Goal: Transaction & Acquisition: Book appointment/travel/reservation

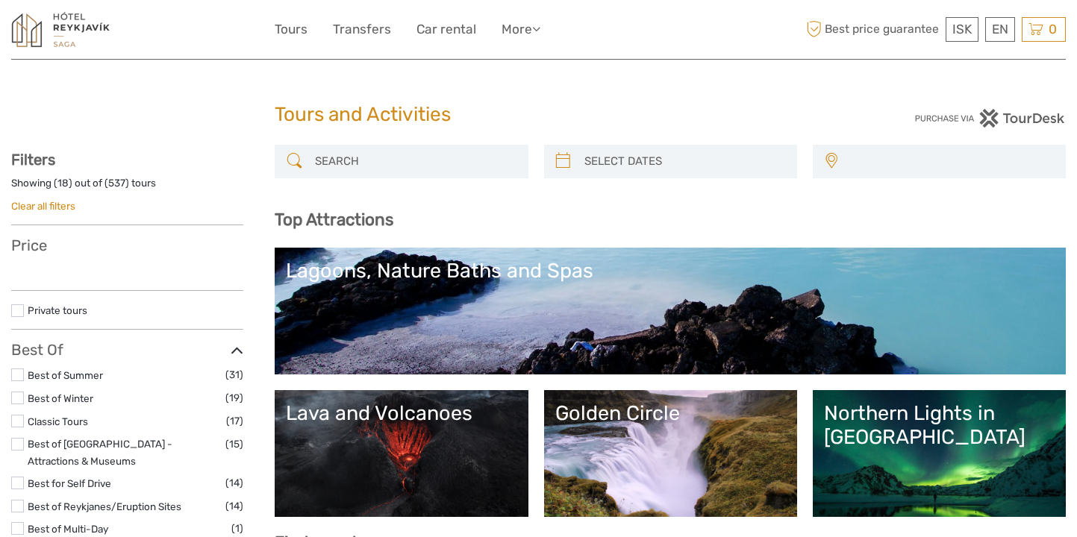
select select
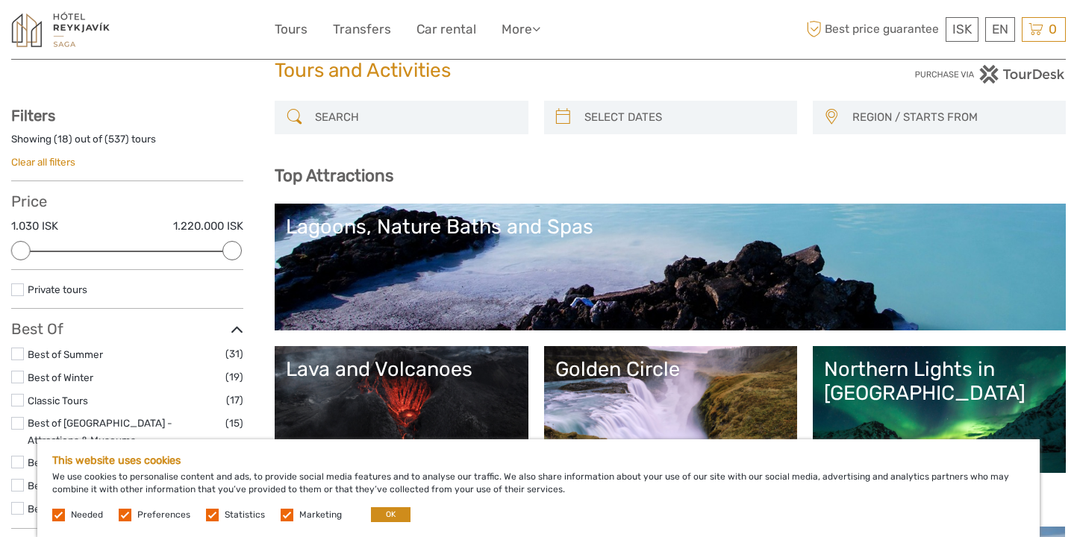
scroll to position [46, 0]
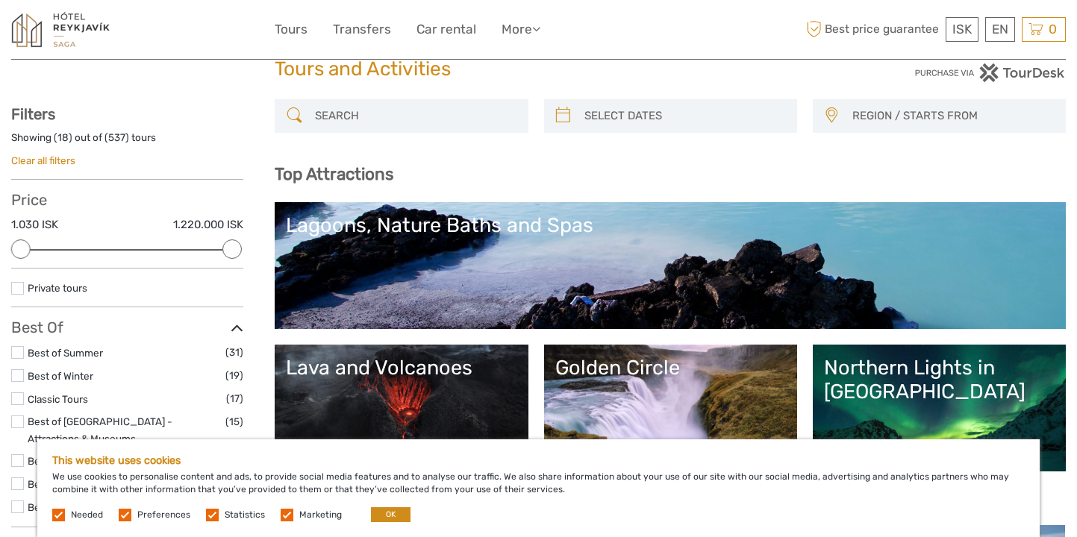
type input "02/10/2025"
click at [599, 122] on input "search" at bounding box center [683, 116] width 211 height 26
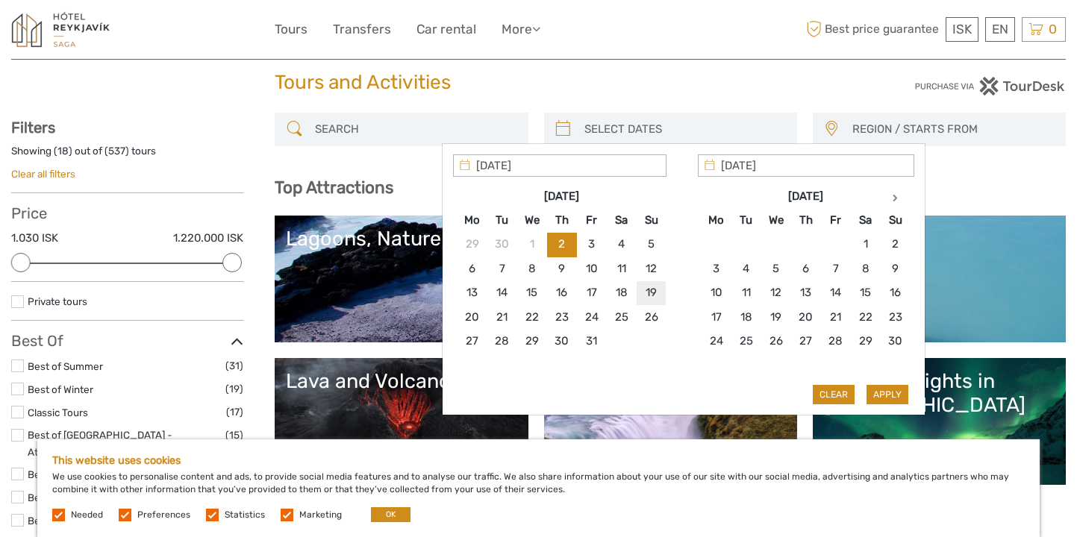
scroll to position [34, 0]
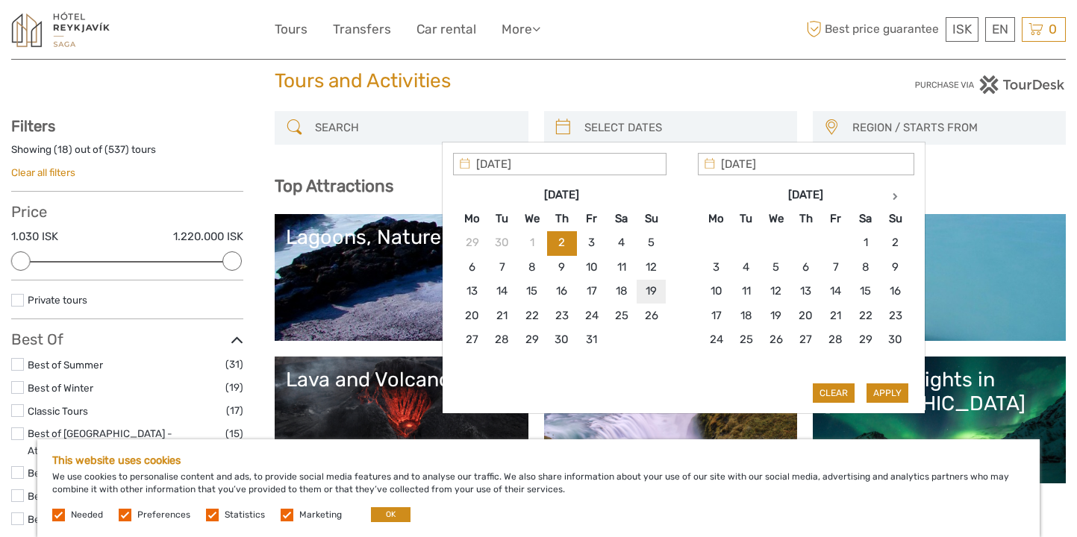
type input "19/10/2025"
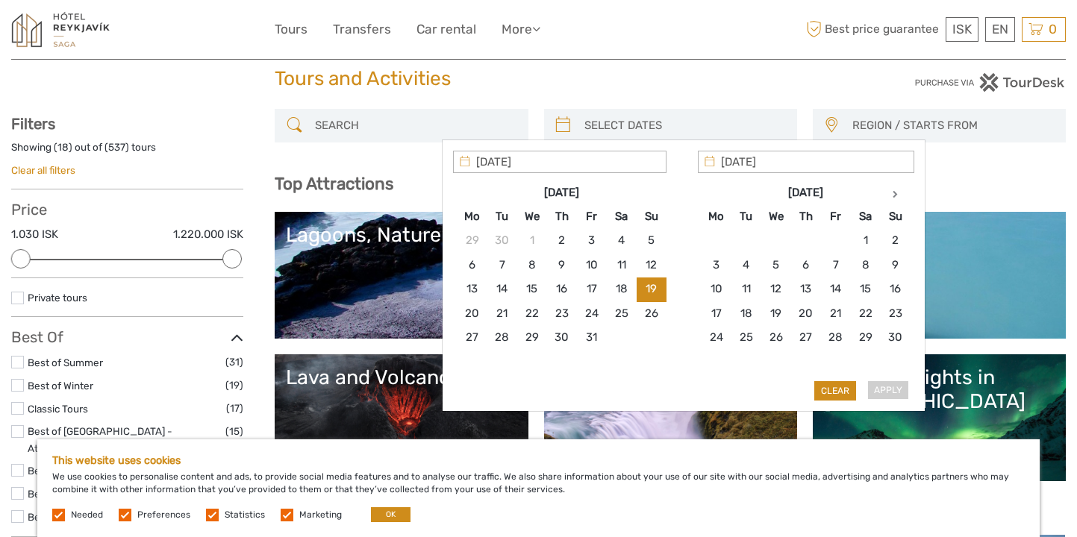
scroll to position [37, 0]
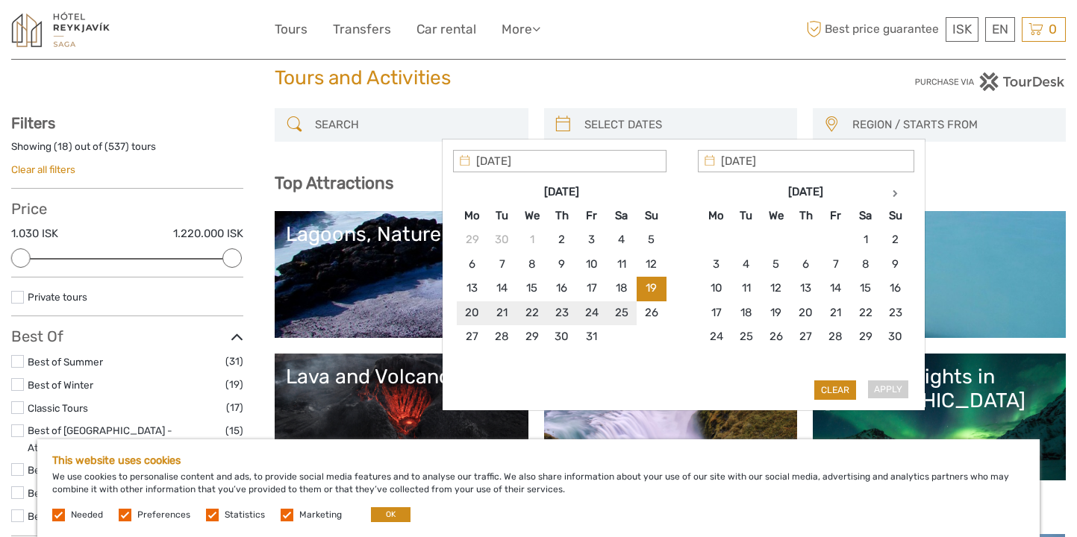
type input "24/10/2025"
type input "19/10/2025"
click at [747, 163] on input "19/10/2025" at bounding box center [806, 161] width 216 height 22
type input "24/10/2025"
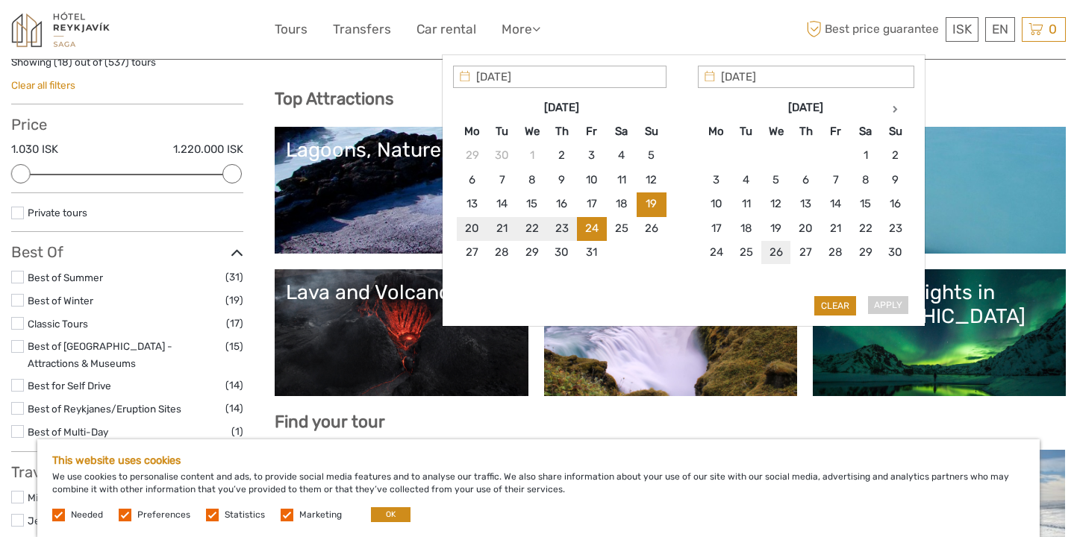
scroll to position [131, 0]
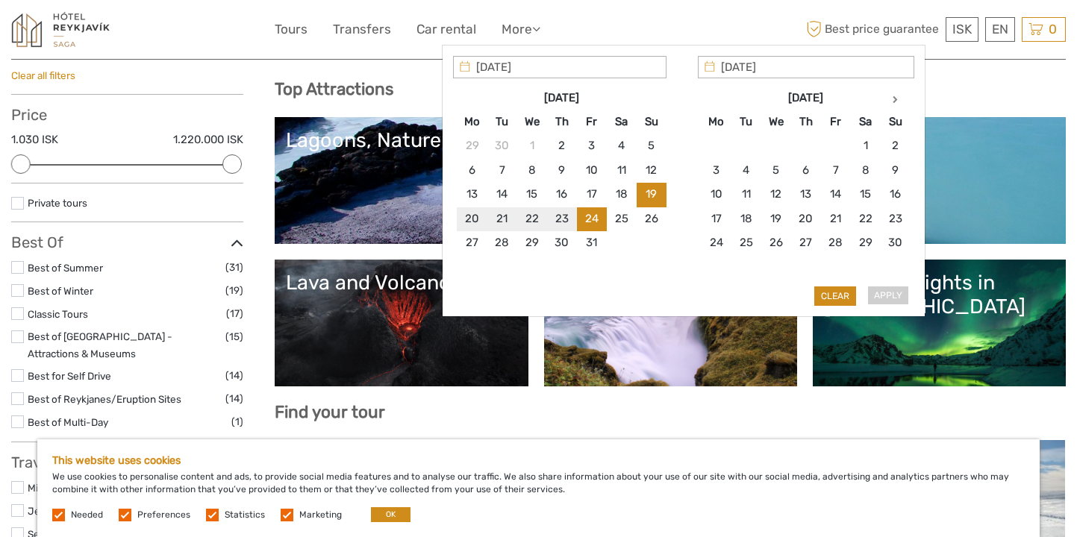
type input "29/10/2025"
click at [893, 297] on div "Apply Clear" at bounding box center [683, 181] width 461 height 251
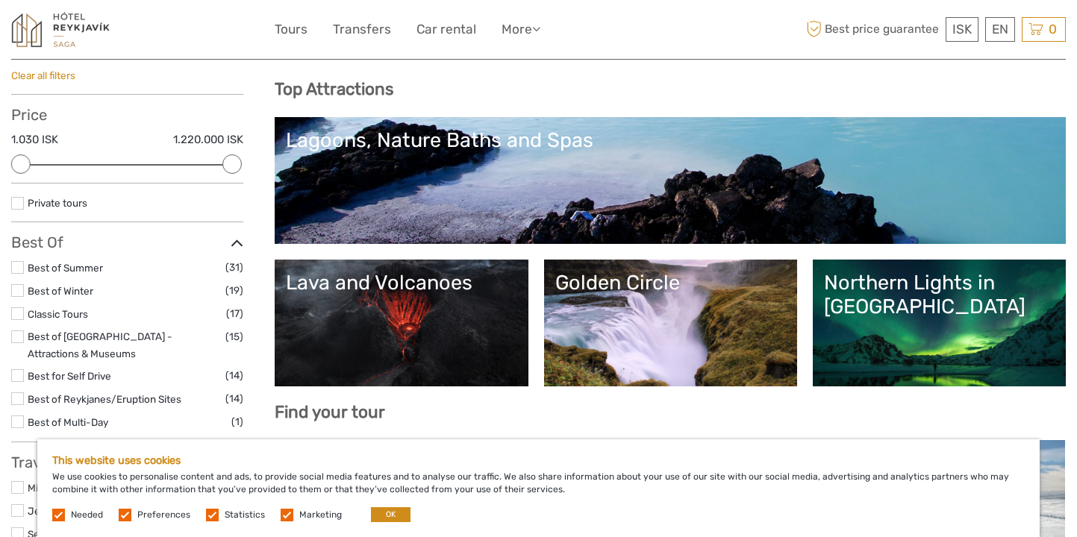
click at [324, 190] on link "Lagoons, Nature Baths and Spas" at bounding box center [670, 180] width 769 height 104
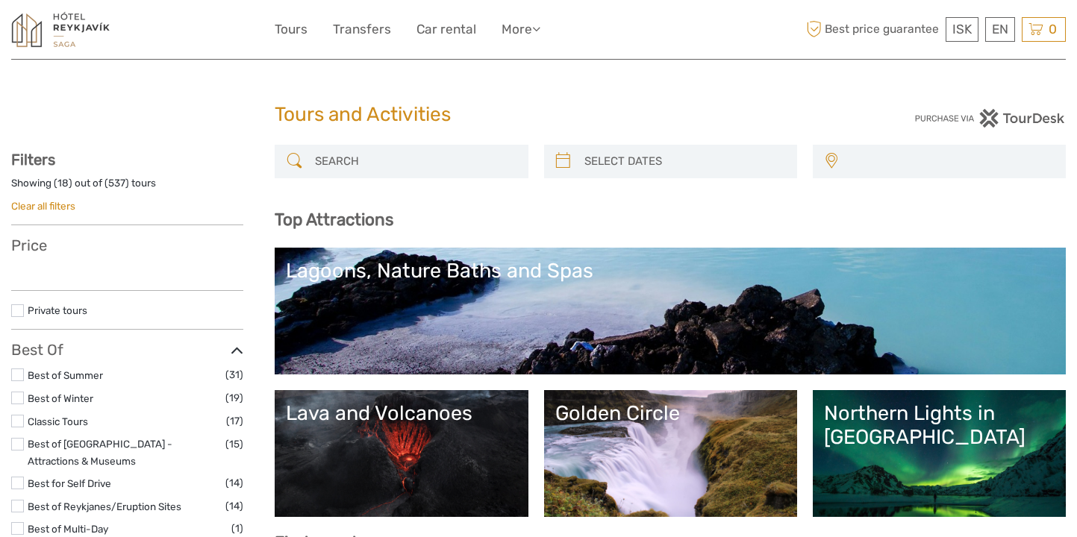
select select
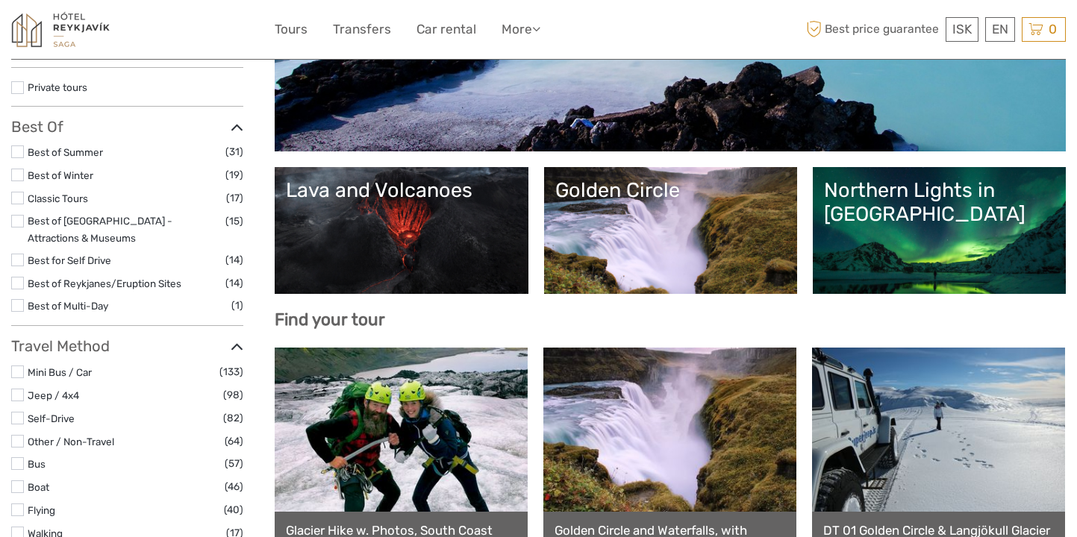
select select
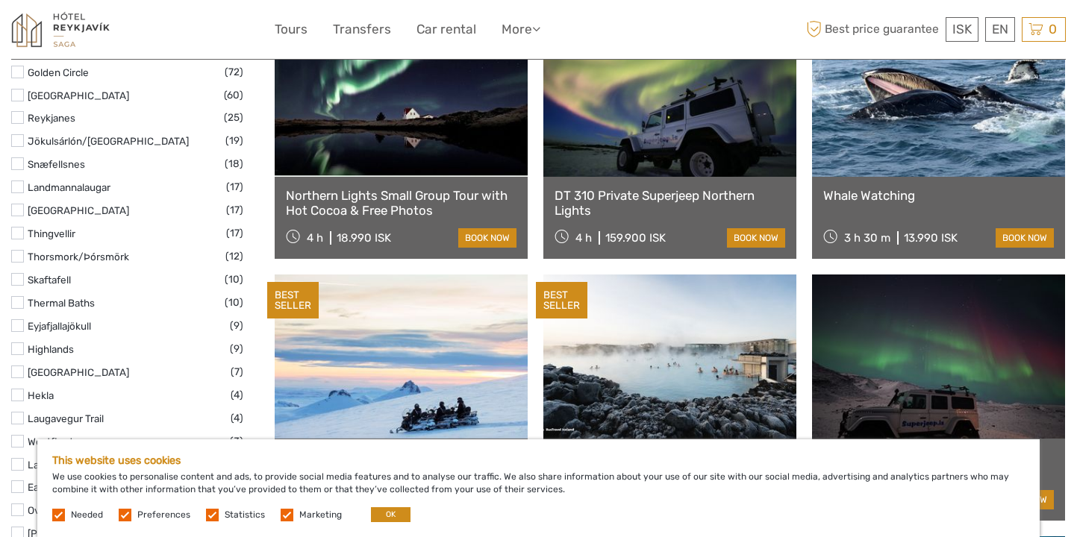
scroll to position [839, 0]
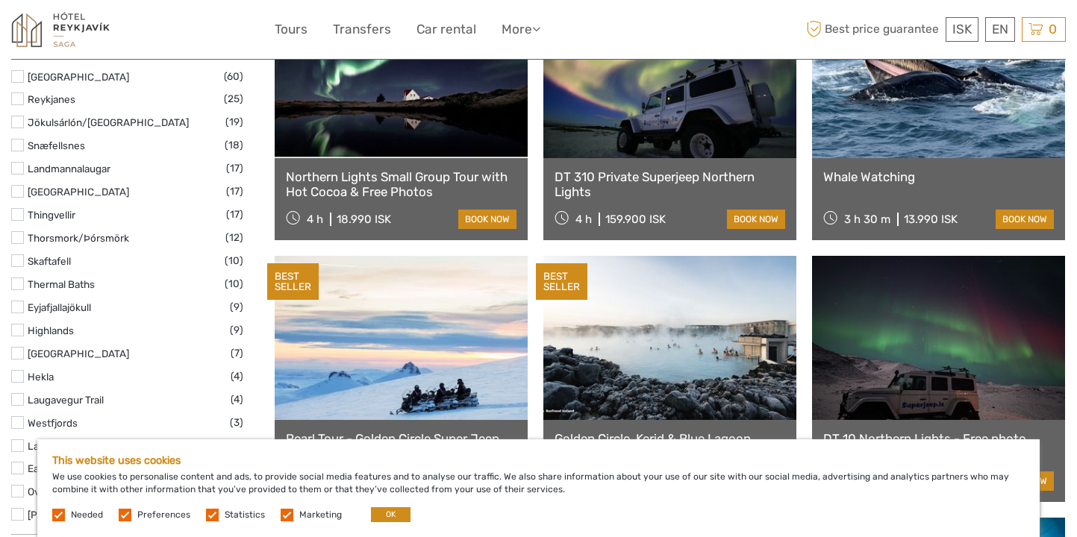
click at [411, 192] on link "Northern Lights Small Group Tour with Hot Cocoa & Free Photos" at bounding box center [401, 184] width 231 height 31
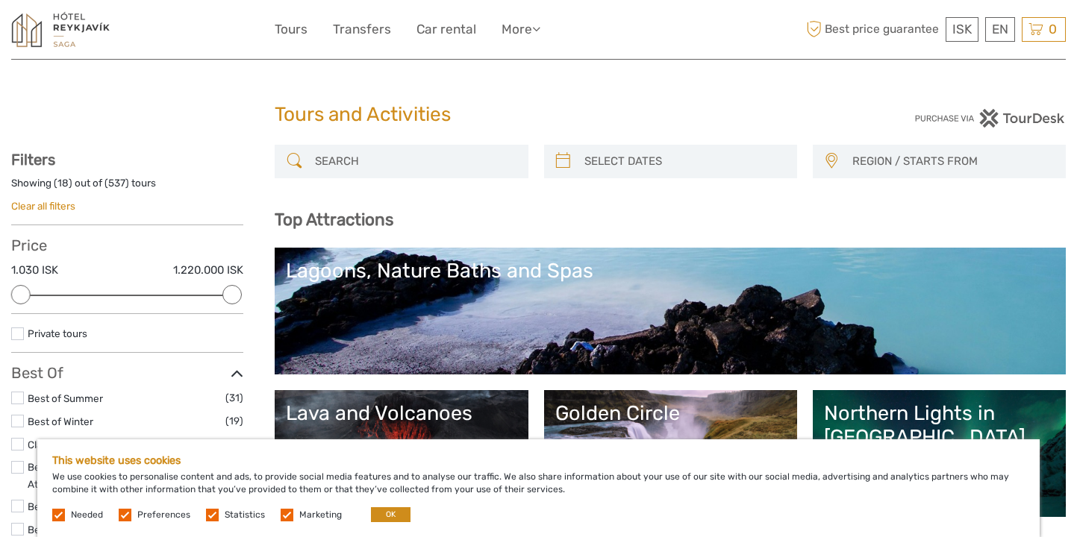
select select
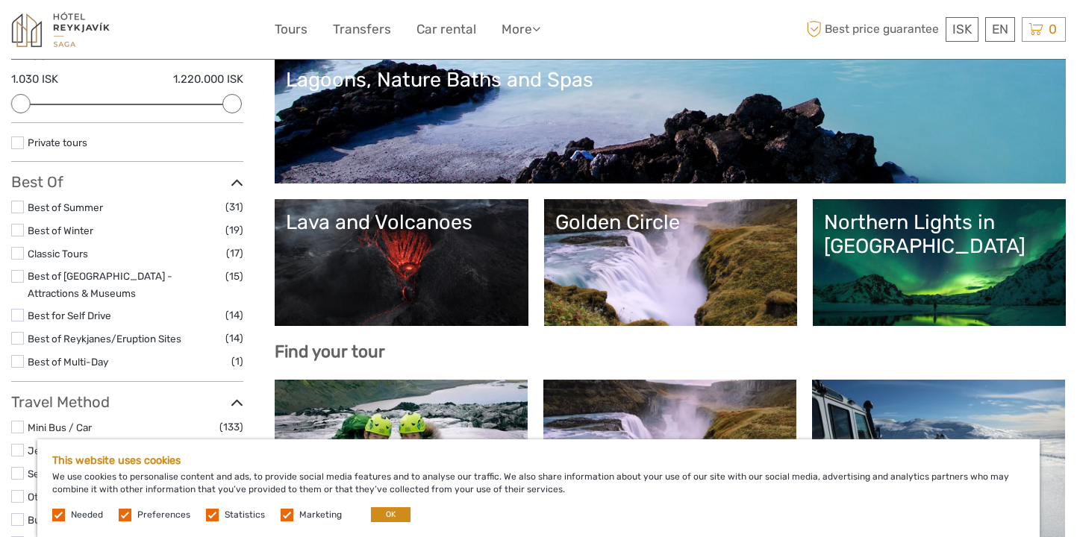
scroll to position [122, 0]
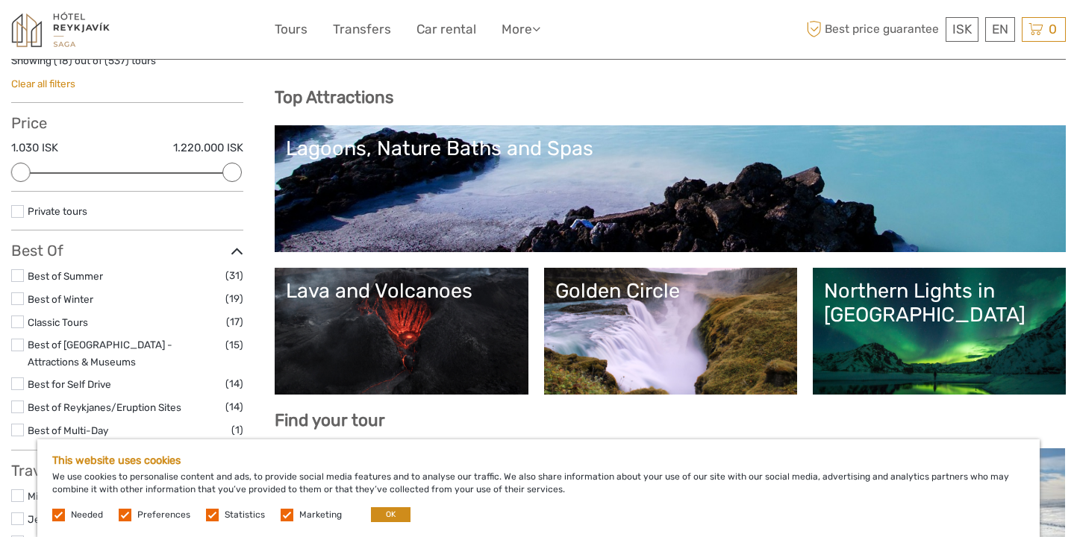
click at [605, 293] on div "Golden Circle" at bounding box center [670, 291] width 231 height 24
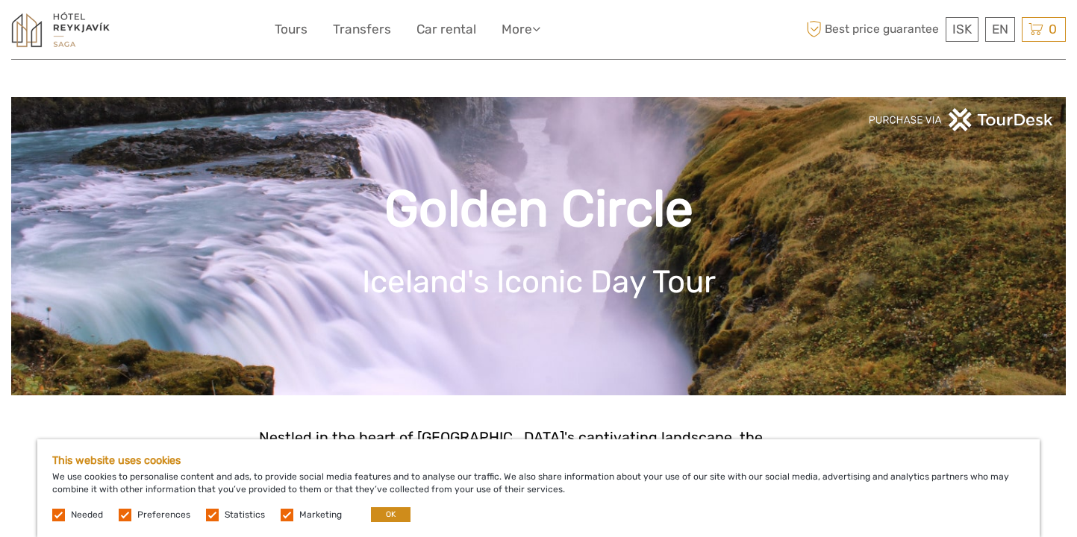
click at [282, 513] on label at bounding box center [287, 515] width 13 height 13
click at [0, 0] on input "checkbox" at bounding box center [0, 0] width 0 height 0
click at [124, 514] on label at bounding box center [125, 515] width 13 height 13
click at [0, 0] on input "checkbox" at bounding box center [0, 0] width 0 height 0
click at [207, 516] on label at bounding box center [212, 515] width 13 height 13
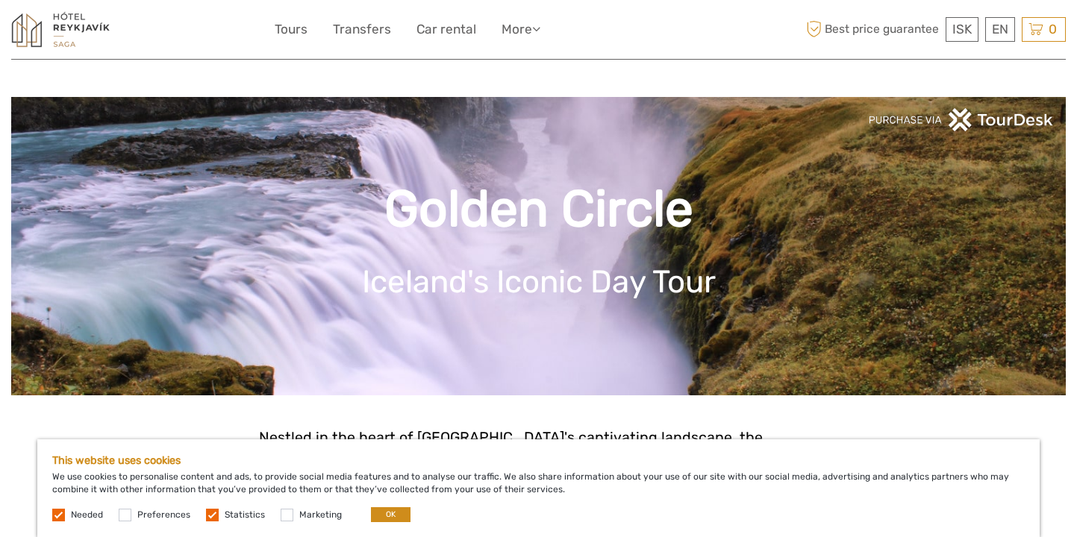
click at [0, 0] on input "checkbox" at bounding box center [0, 0] width 0 height 0
click at [378, 519] on button "OK" at bounding box center [391, 515] width 40 height 15
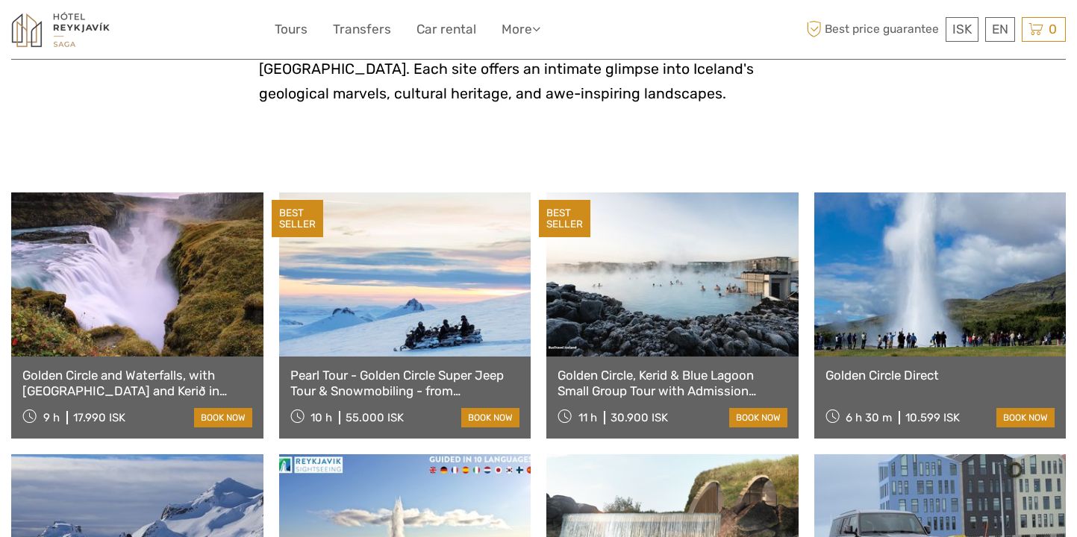
scroll to position [668, 0]
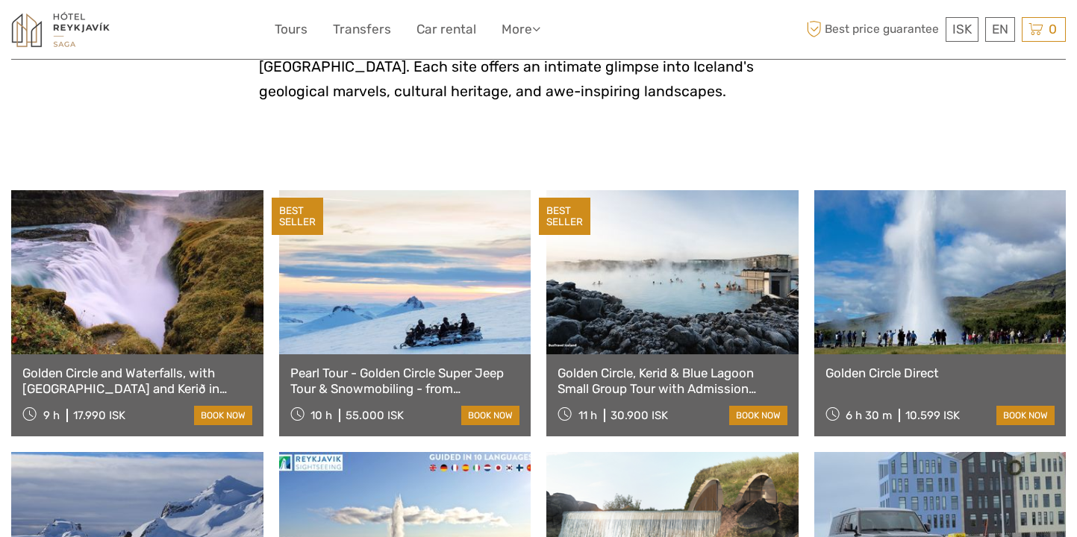
click at [137, 366] on link "Golden Circle and Waterfalls, with [GEOGRAPHIC_DATA] and Kerið in small group" at bounding box center [137, 381] width 230 height 31
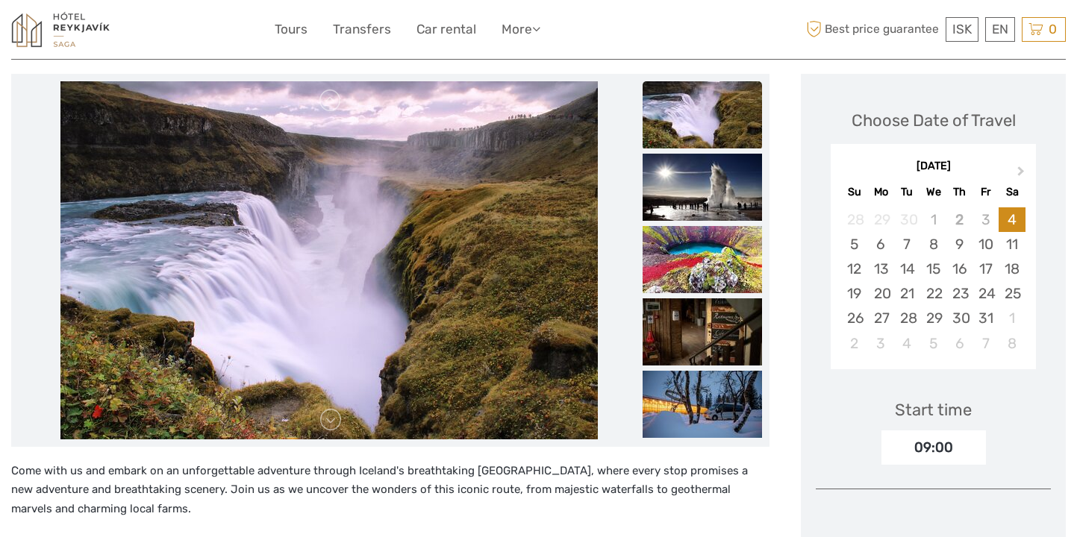
scroll to position [184, 0]
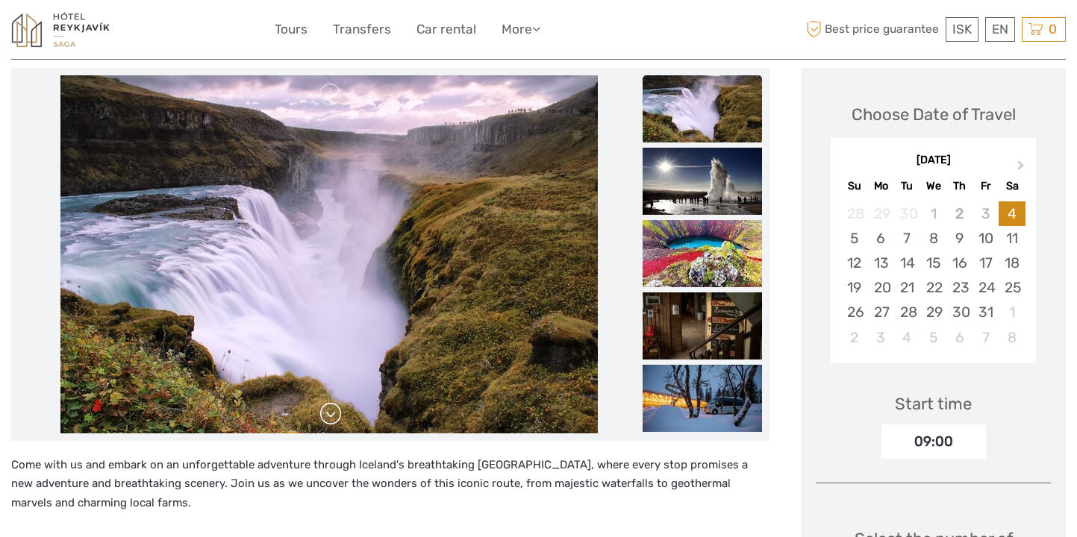
click at [334, 423] on link at bounding box center [331, 414] width 24 height 24
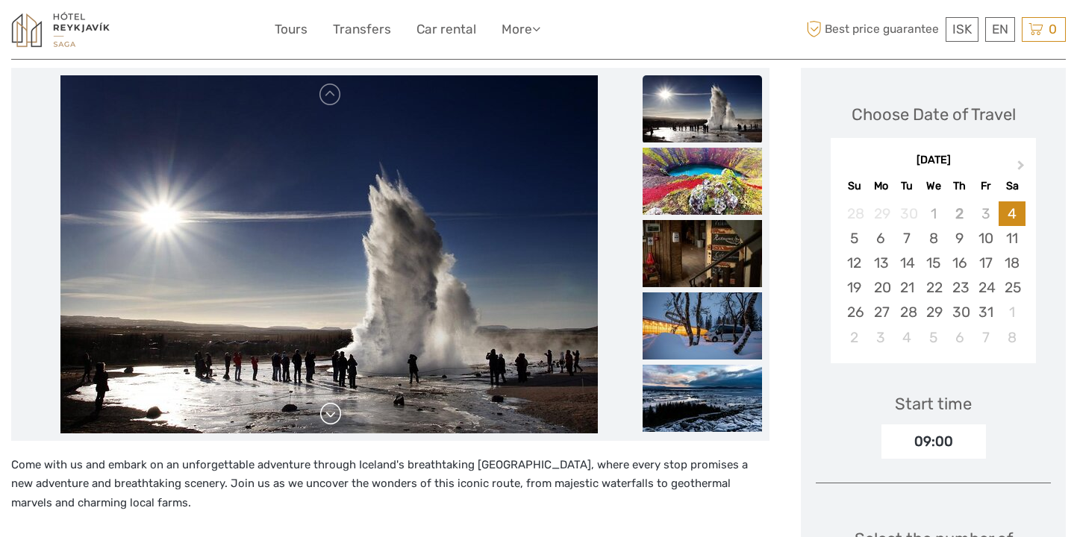
click at [334, 421] on link at bounding box center [331, 414] width 24 height 24
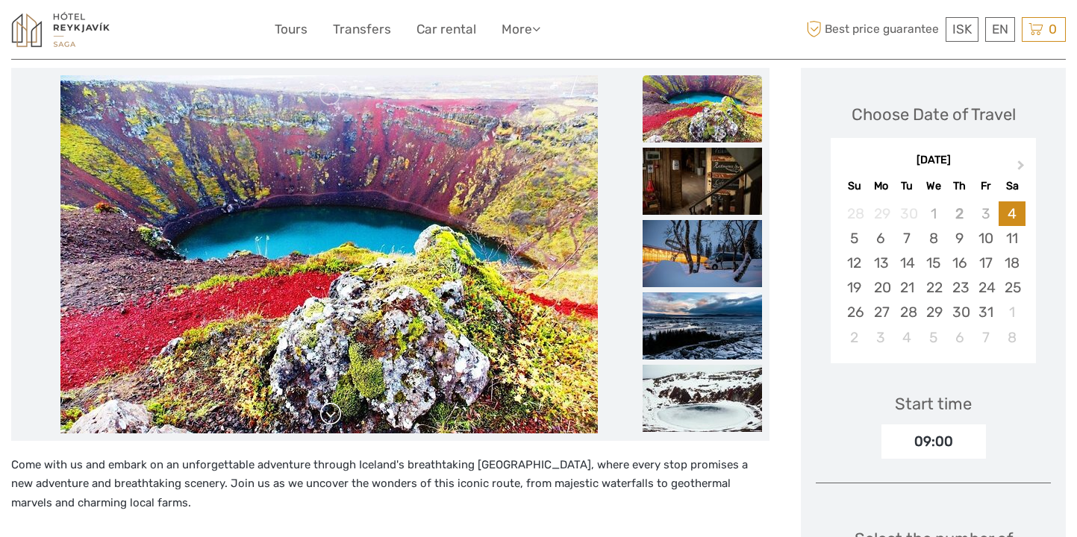
click at [334, 421] on link at bounding box center [331, 414] width 24 height 24
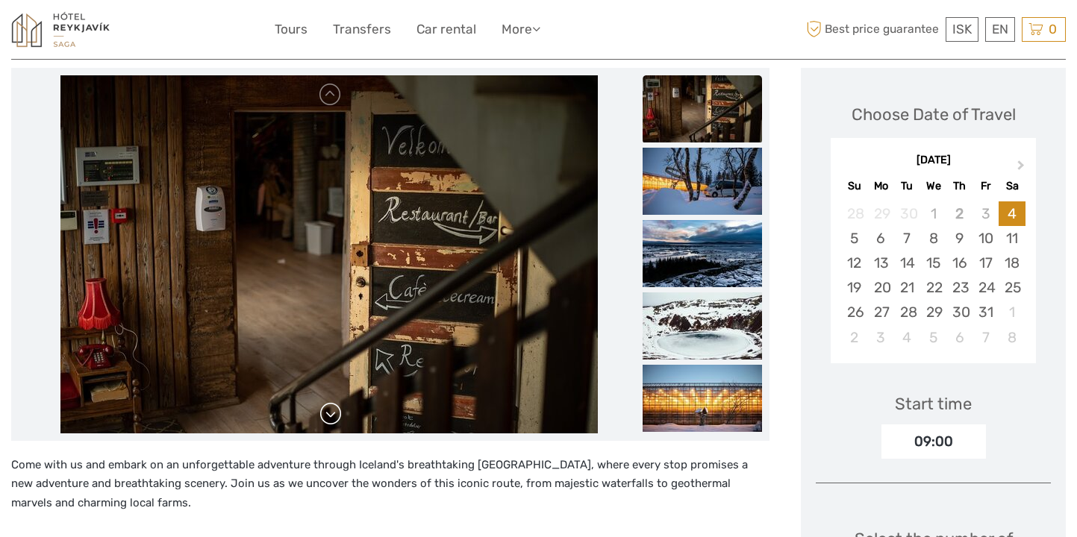
click at [334, 420] on link at bounding box center [331, 414] width 24 height 24
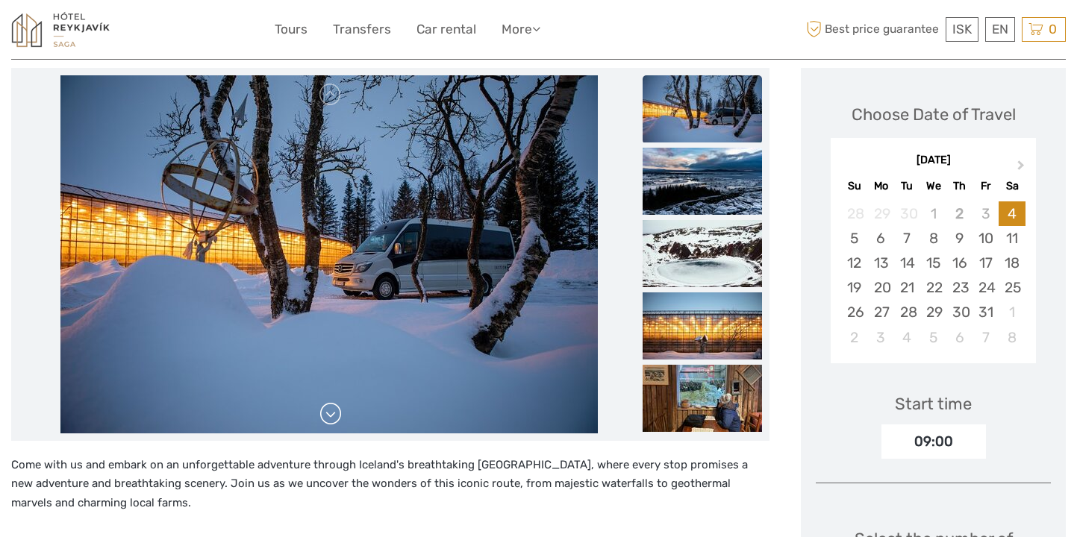
click at [334, 420] on link at bounding box center [331, 414] width 24 height 24
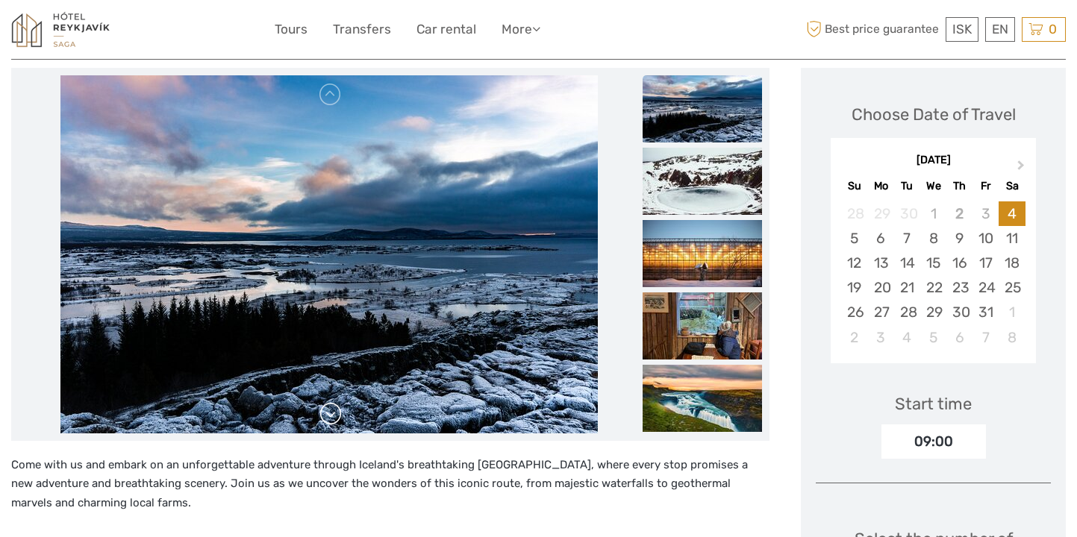
click at [334, 420] on link at bounding box center [331, 414] width 24 height 24
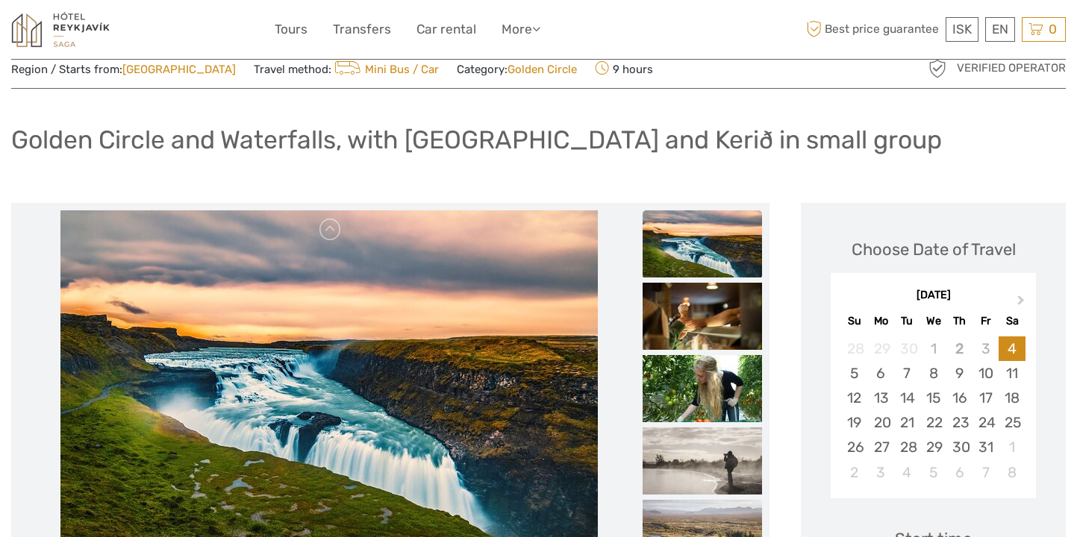
scroll to position [0, 0]
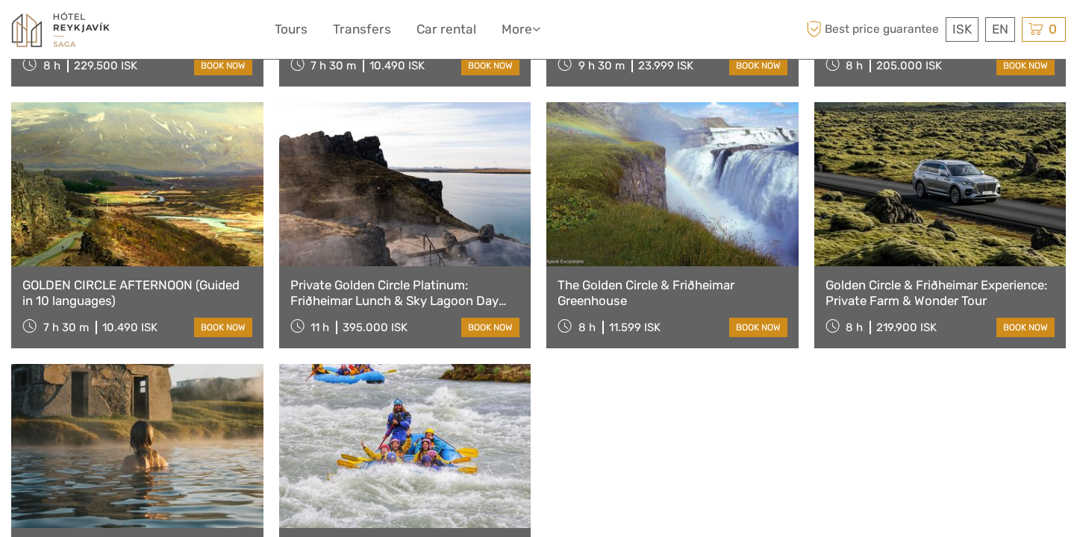
scroll to position [1283, 0]
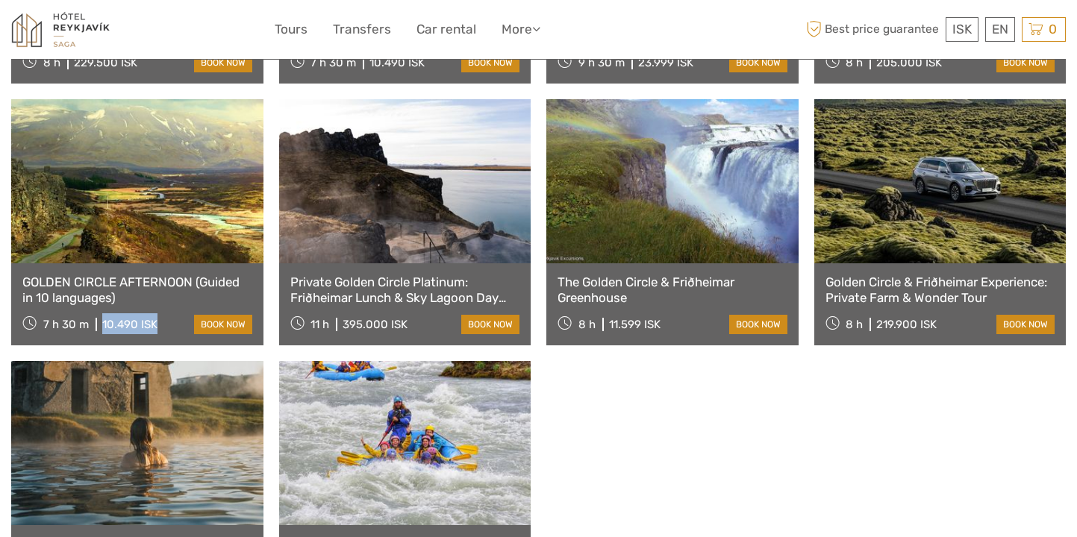
drag, startPoint x: 161, startPoint y: 302, endPoint x: 102, endPoint y: 305, distance: 59.8
click at [102, 313] on div "7 h 30 m 10.490 ISK book now" at bounding box center [137, 323] width 230 height 21
copy div "10.490 ISK"
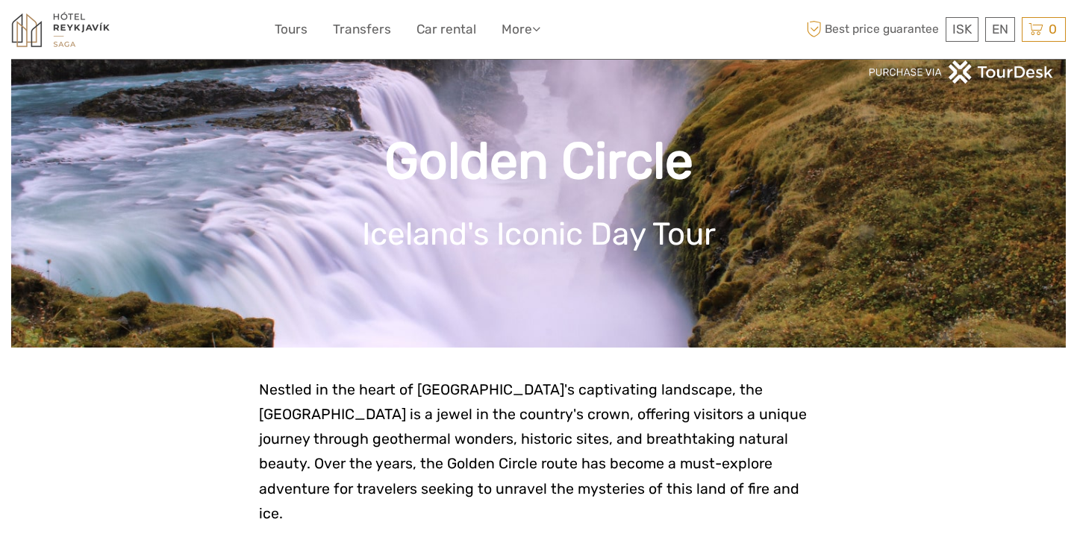
scroll to position [49, 0]
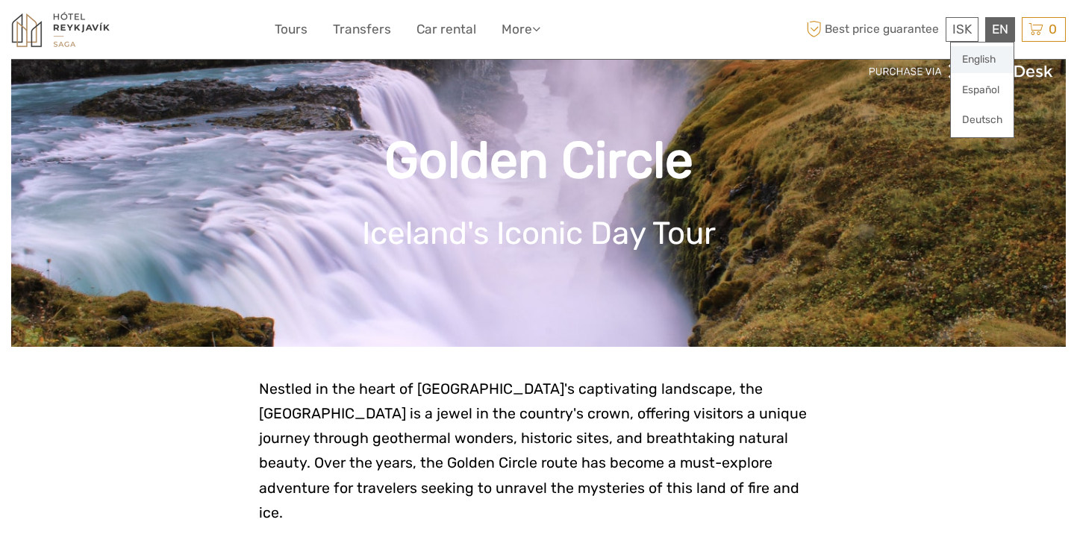
click at [986, 60] on link "English" at bounding box center [982, 59] width 63 height 27
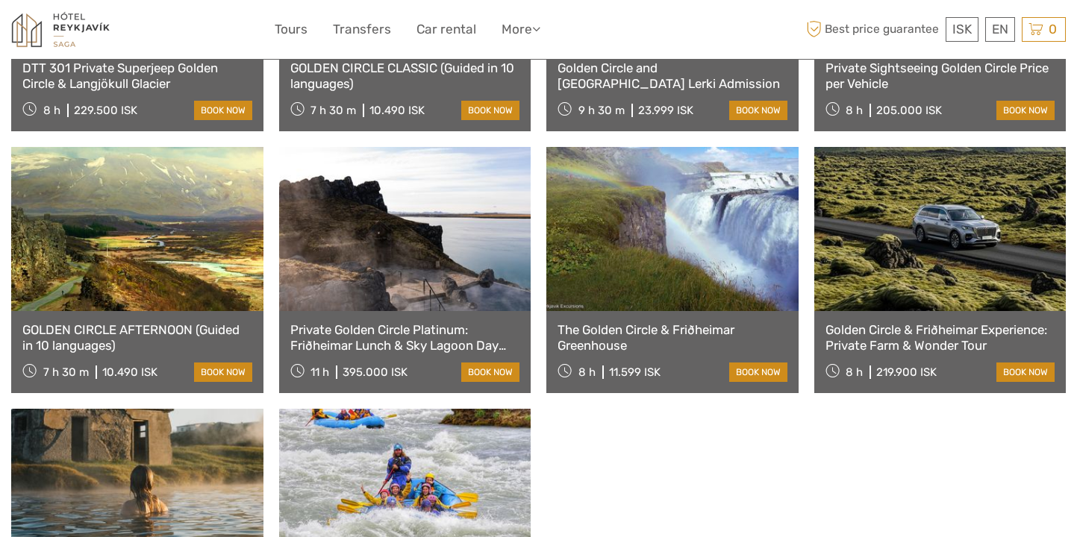
scroll to position [1235, 0]
drag, startPoint x: 180, startPoint y: 305, endPoint x: 299, endPoint y: 2, distance: 324.7
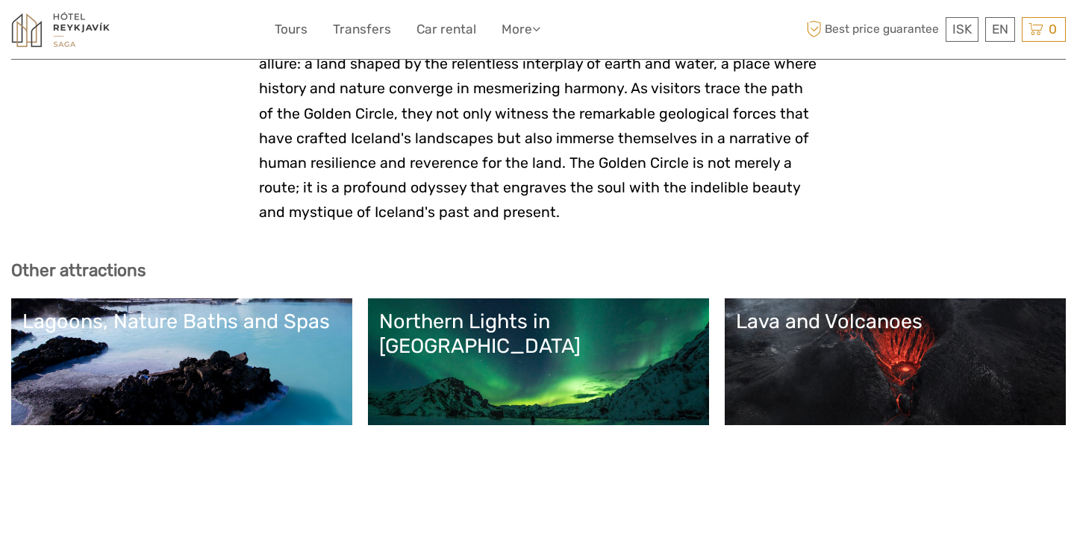
scroll to position [4463, 0]
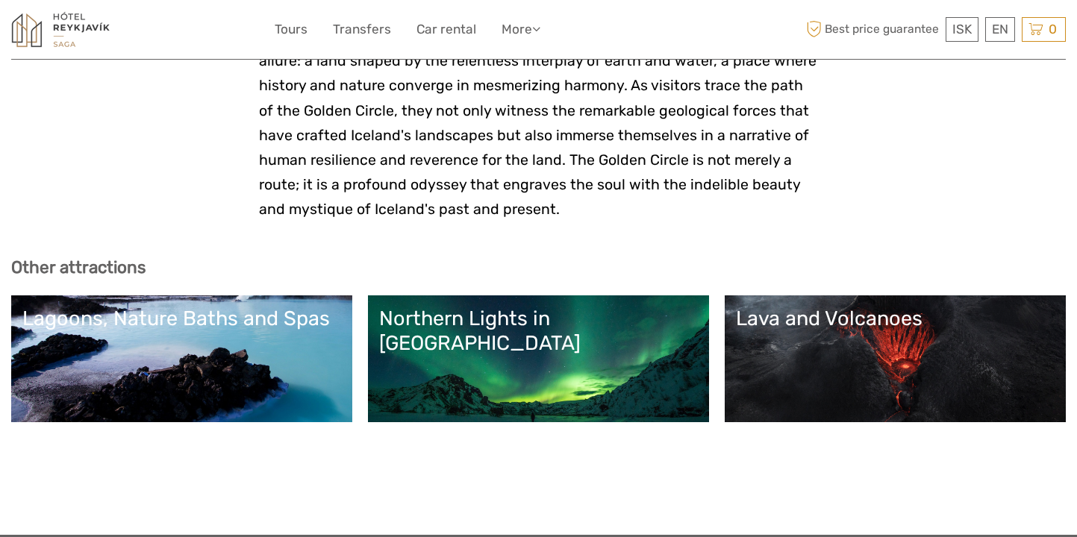
click at [770, 307] on link "Lava and Volcanoes" at bounding box center [895, 359] width 319 height 104
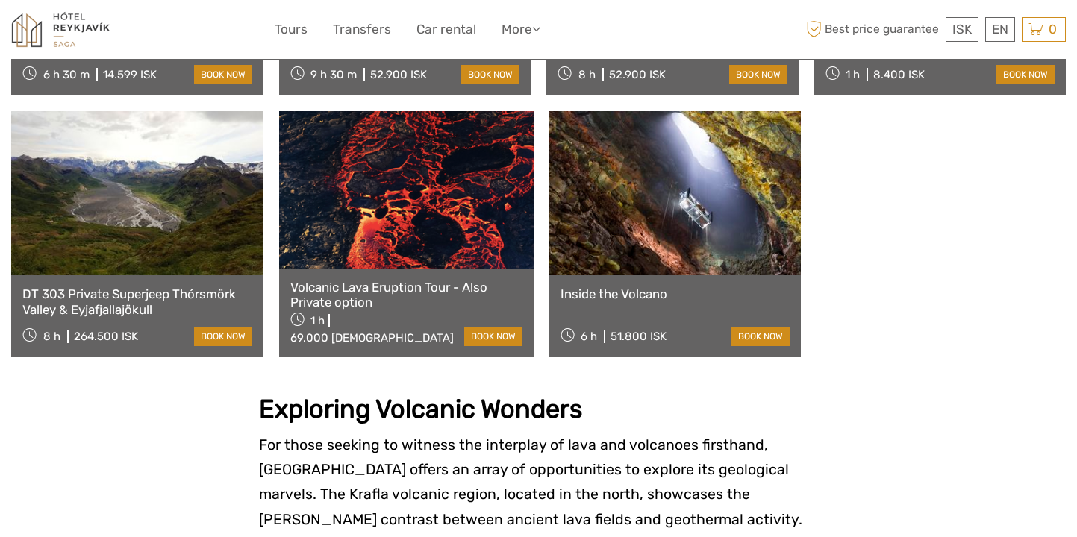
scroll to position [1101, 0]
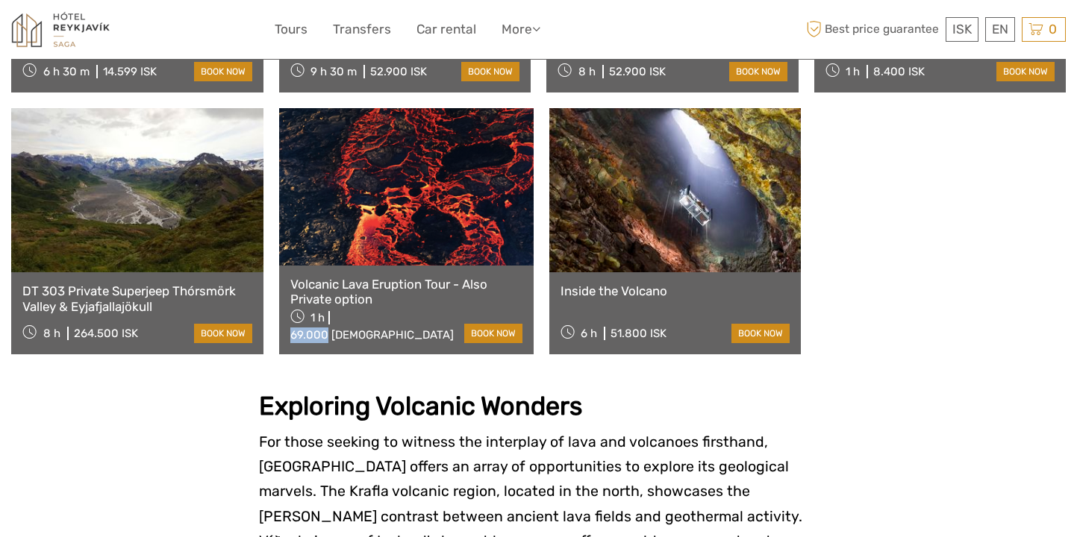
drag, startPoint x: 373, startPoint y: 311, endPoint x: 336, endPoint y: 310, distance: 37.3
click at [336, 310] on div "1 h 69.000 ISK" at bounding box center [377, 325] width 174 height 37
copy div "69.000"
click at [602, 284] on link "Inside the Volcano" at bounding box center [676, 291] width 230 height 15
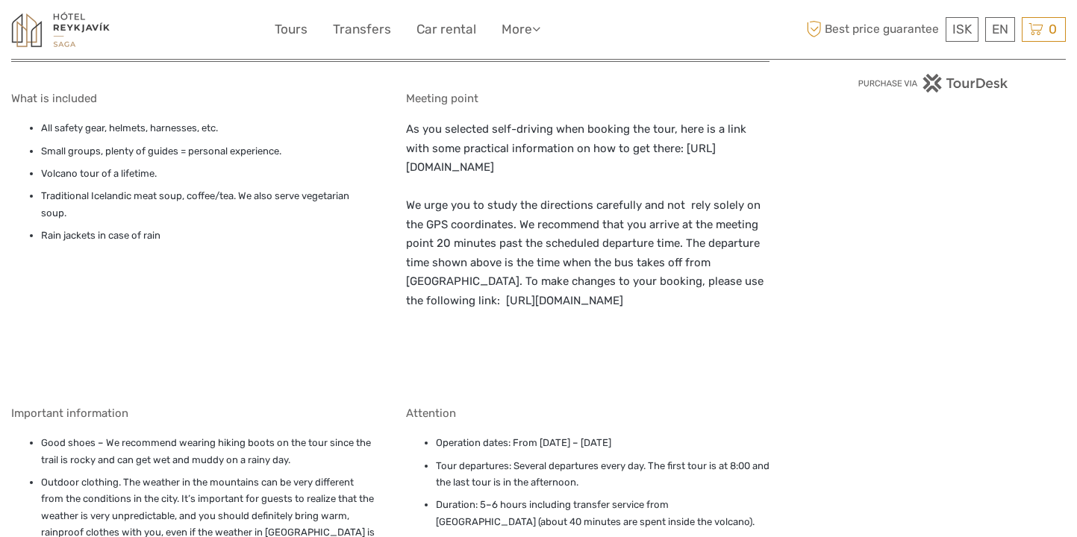
scroll to position [864, 0]
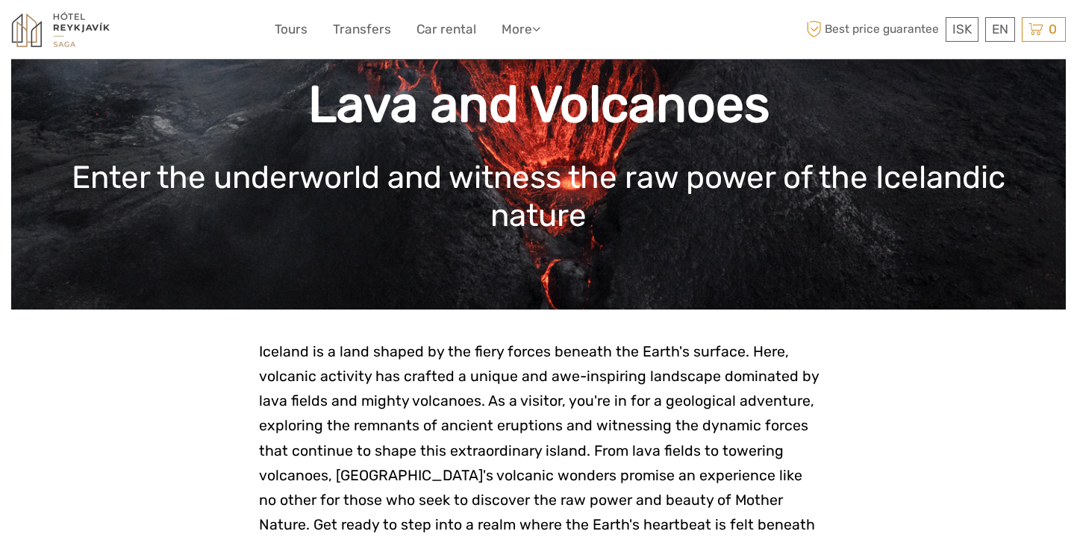
scroll to position [82, 0]
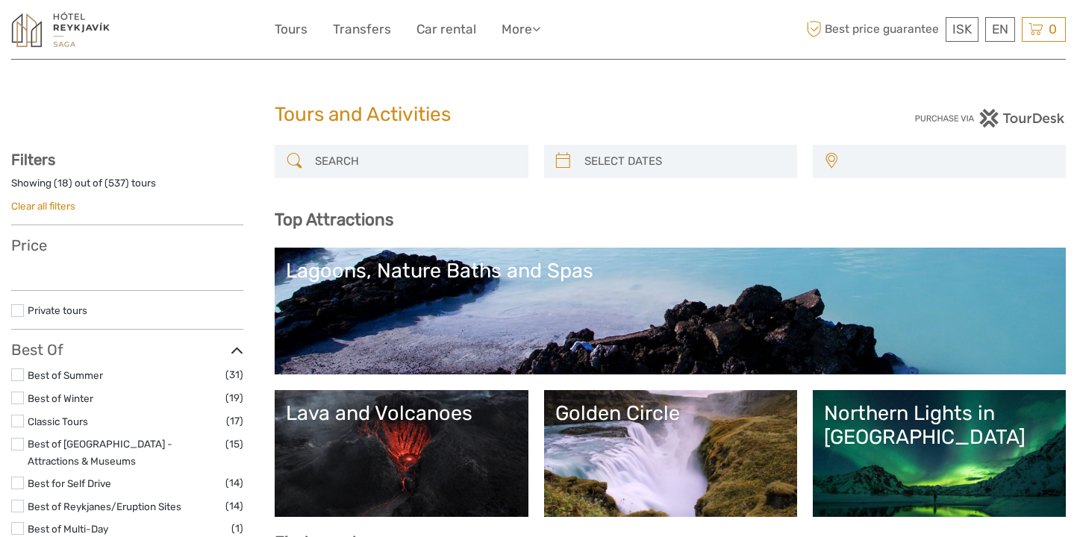
select select
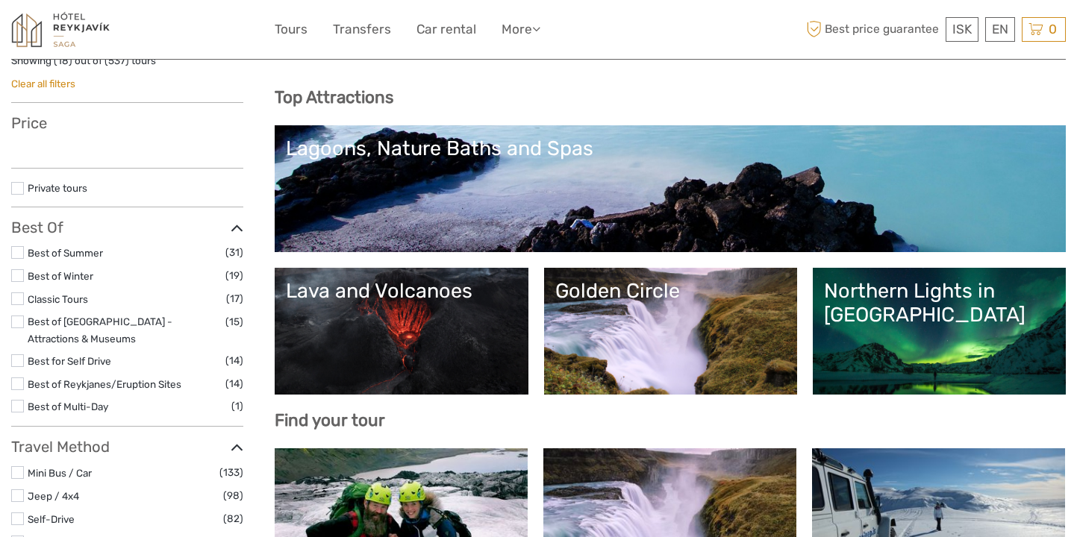
select select
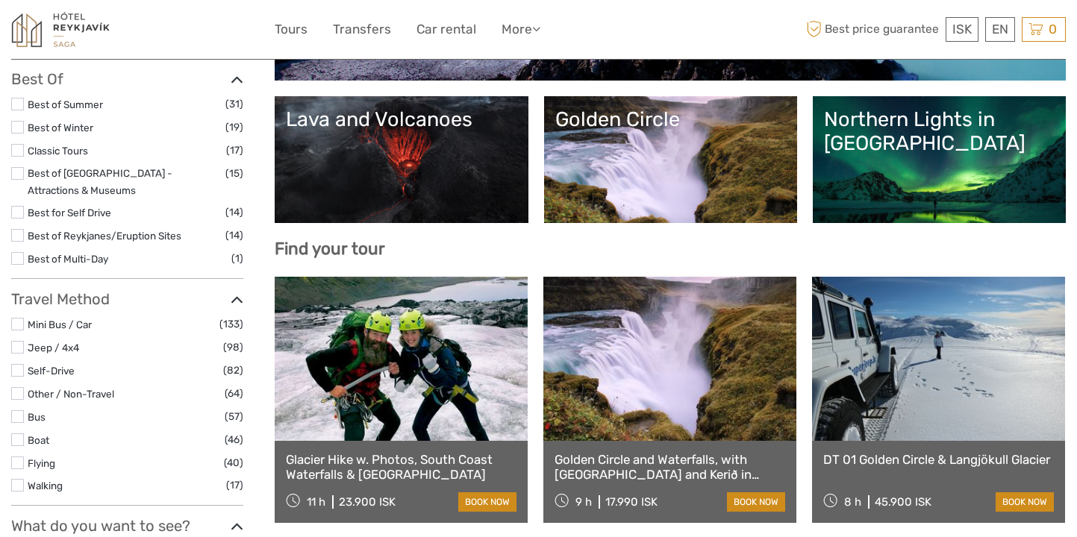
scroll to position [316, 0]
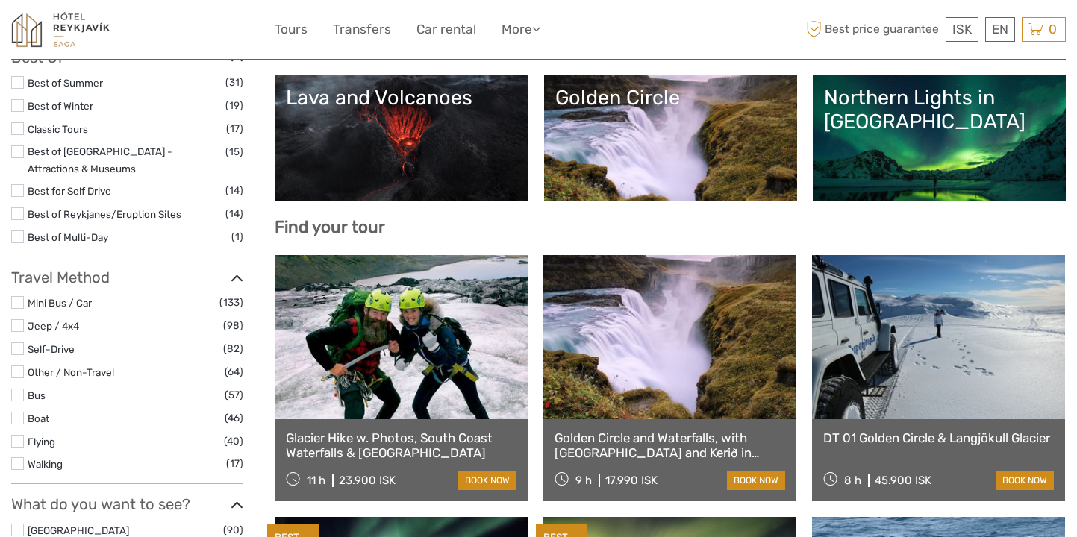
click at [638, 442] on link "Golden Circle and Waterfalls, with [GEOGRAPHIC_DATA] and Kerið in small group" at bounding box center [670, 446] width 231 height 31
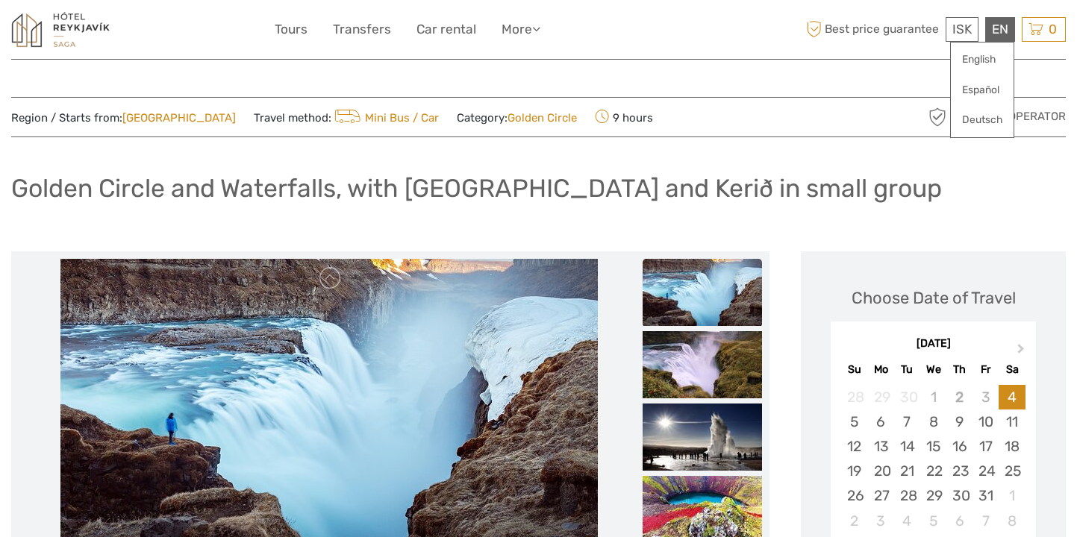
click at [1007, 31] on div "EN English Español Deutsch" at bounding box center [1000, 29] width 30 height 25
click at [986, 59] on link "English" at bounding box center [982, 59] width 63 height 27
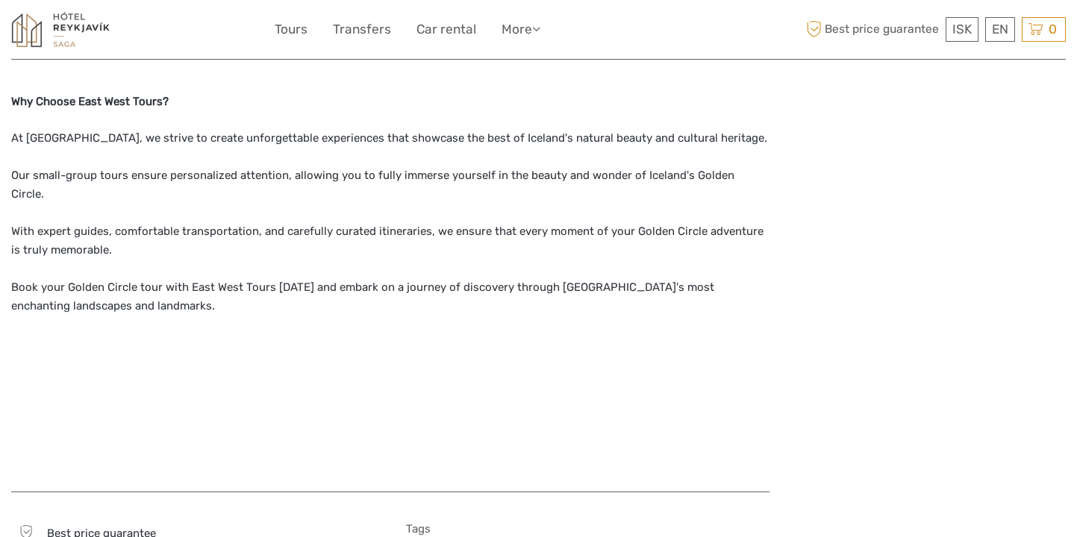
scroll to position [1201, 0]
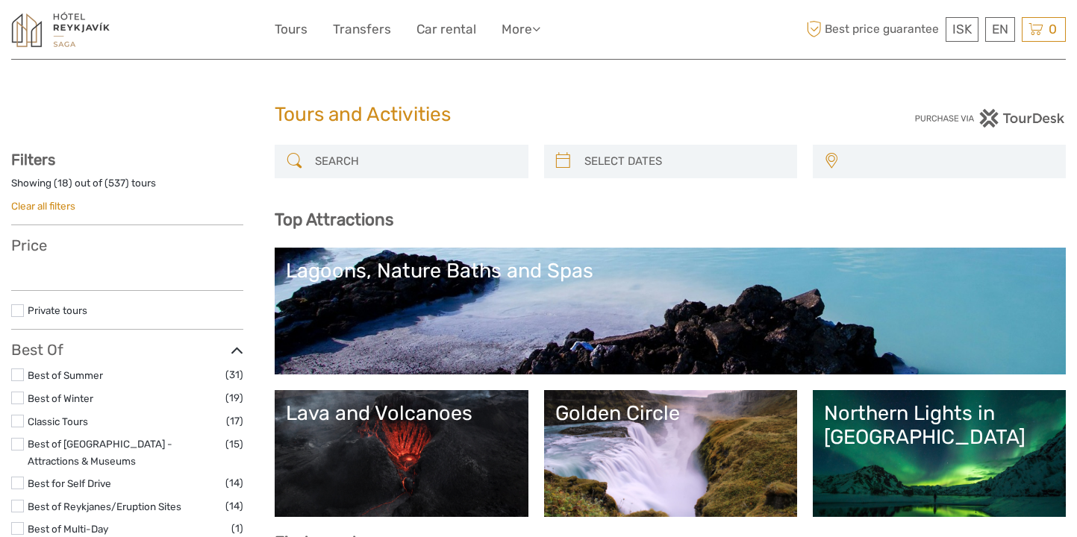
select select
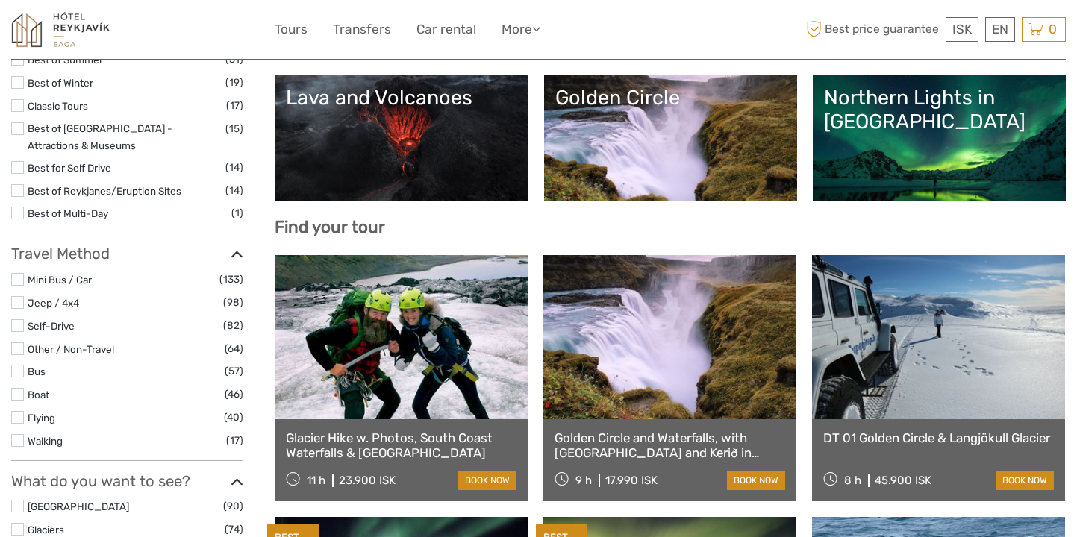
select select
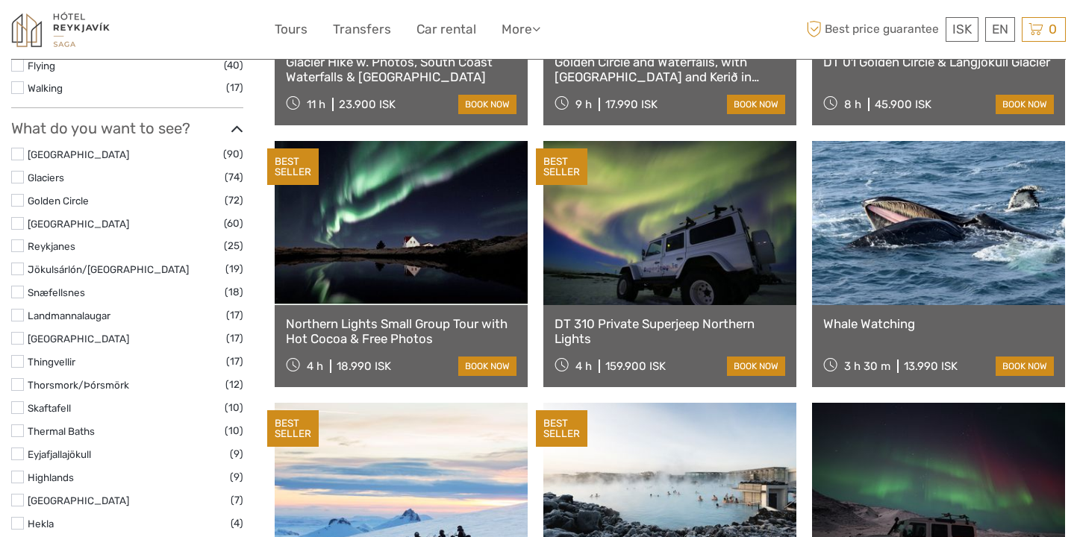
scroll to position [696, 0]
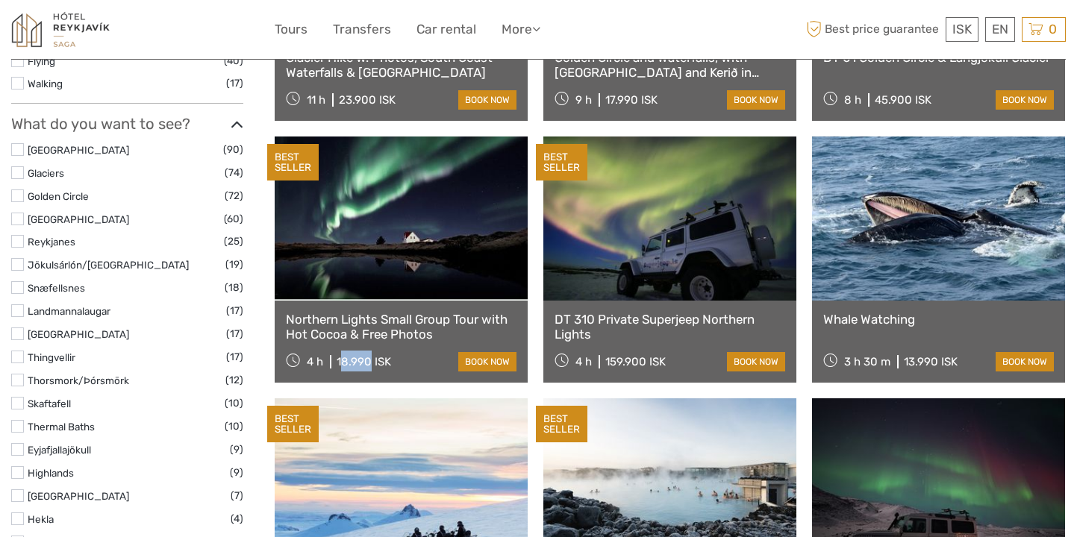
drag, startPoint x: 369, startPoint y: 361, endPoint x: 340, endPoint y: 361, distance: 29.9
click at [340, 361] on div "18.990 ISK" at bounding box center [364, 361] width 54 height 13
click at [378, 365] on div "18.990 ISK" at bounding box center [364, 361] width 54 height 13
drag, startPoint x: 370, startPoint y: 361, endPoint x: 337, endPoint y: 363, distance: 32.9
click at [337, 363] on div "18.990 ISK" at bounding box center [364, 361] width 54 height 13
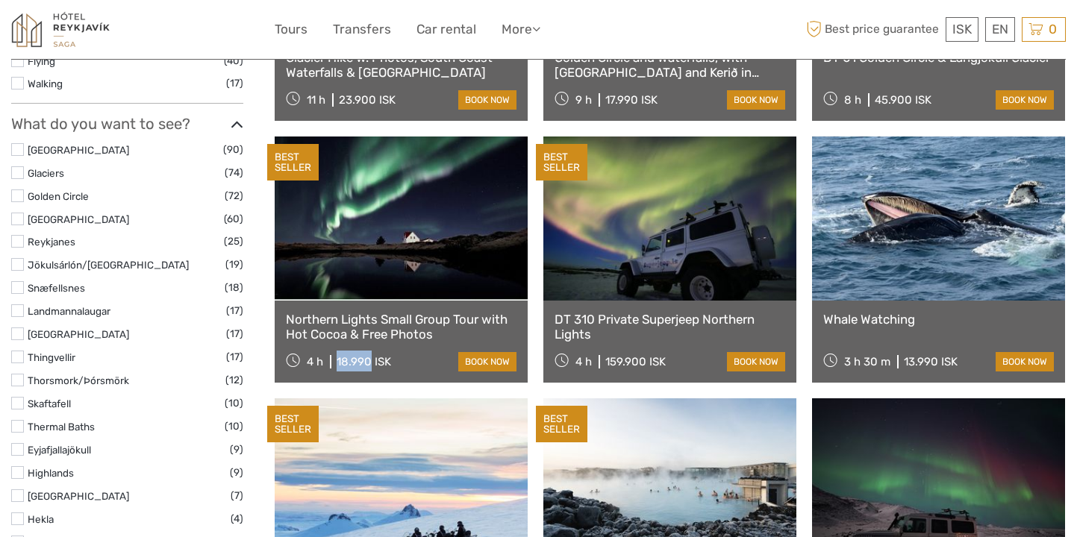
copy div "18.990"
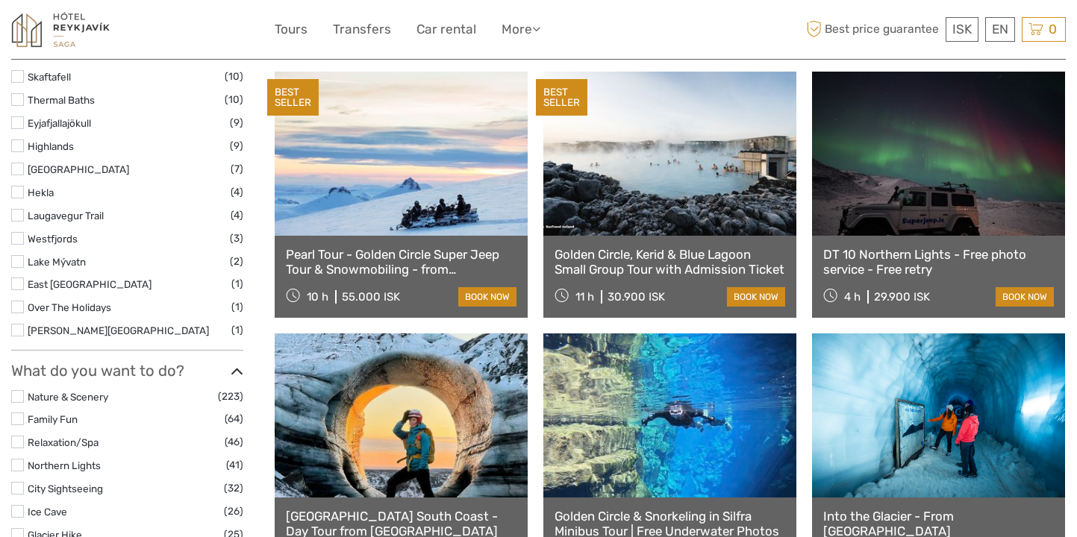
scroll to position [1024, 0]
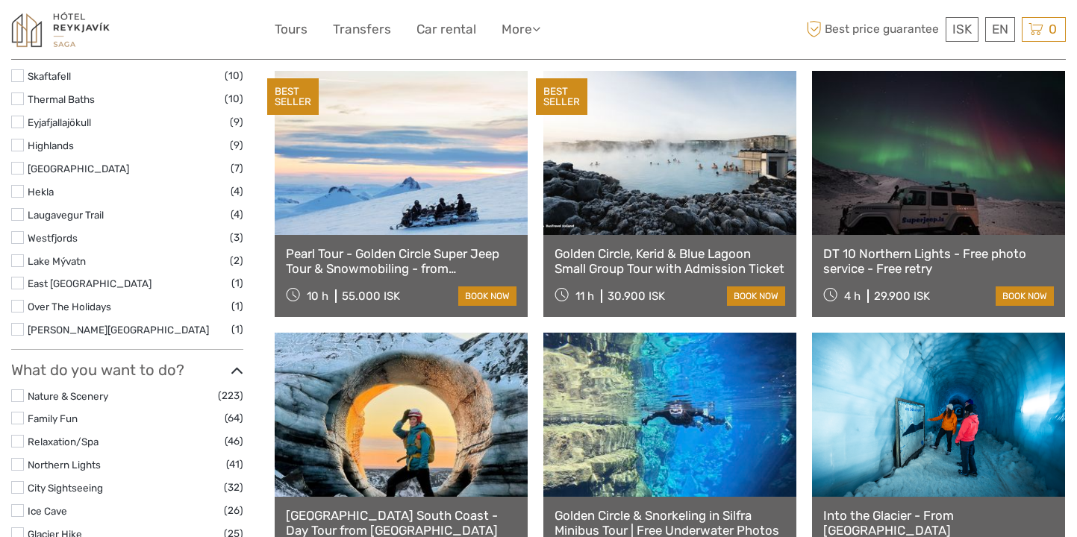
click at [898, 254] on link "DT 10 Northern Lights - Free photo service - Free retry" at bounding box center [938, 261] width 231 height 31
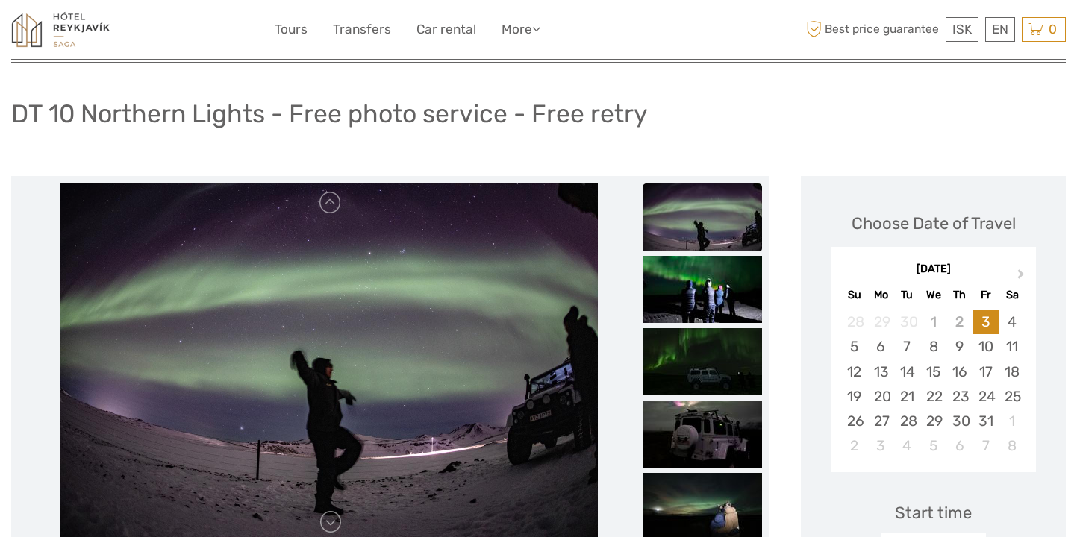
scroll to position [93, 0]
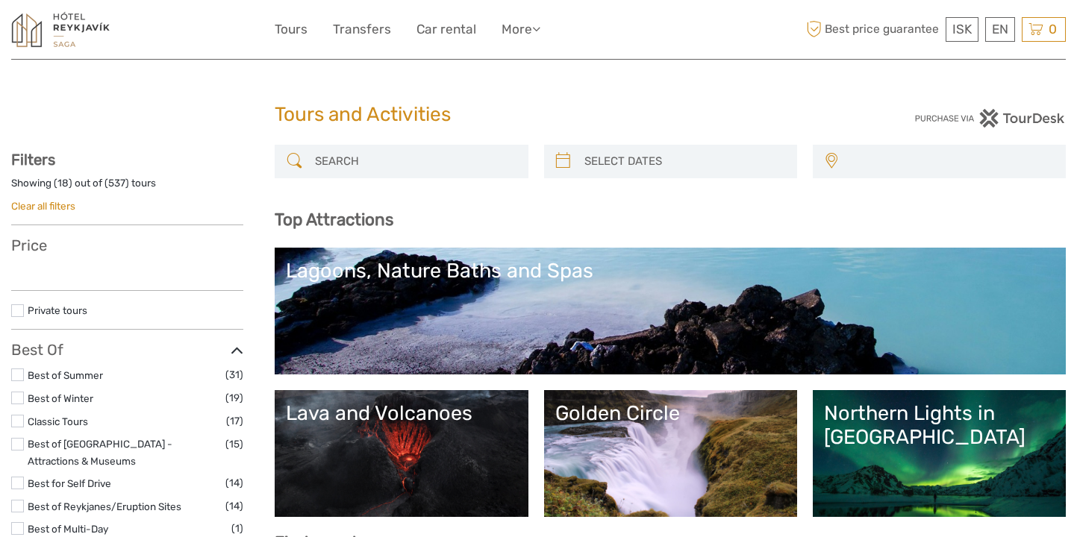
select select
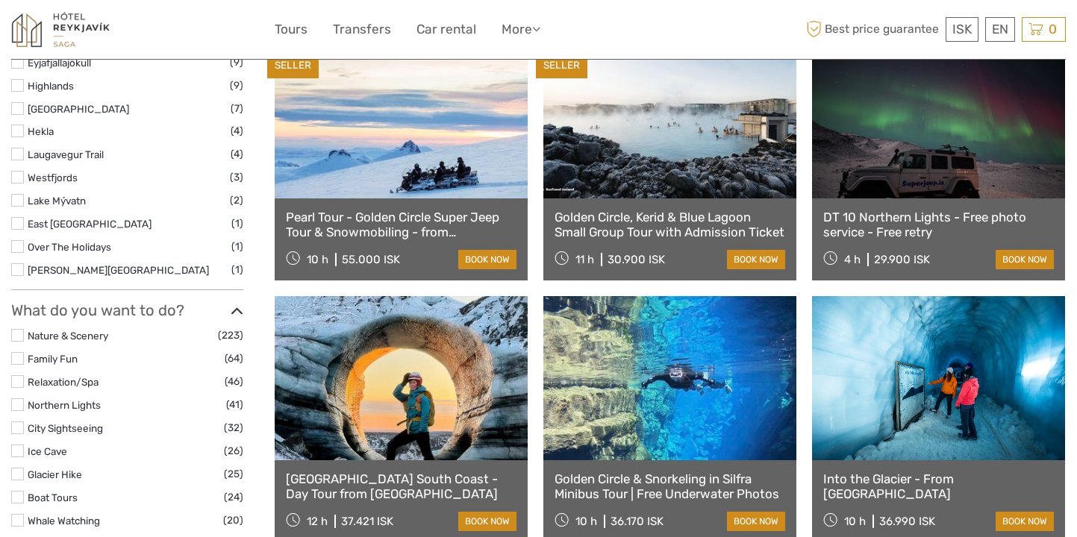
select select
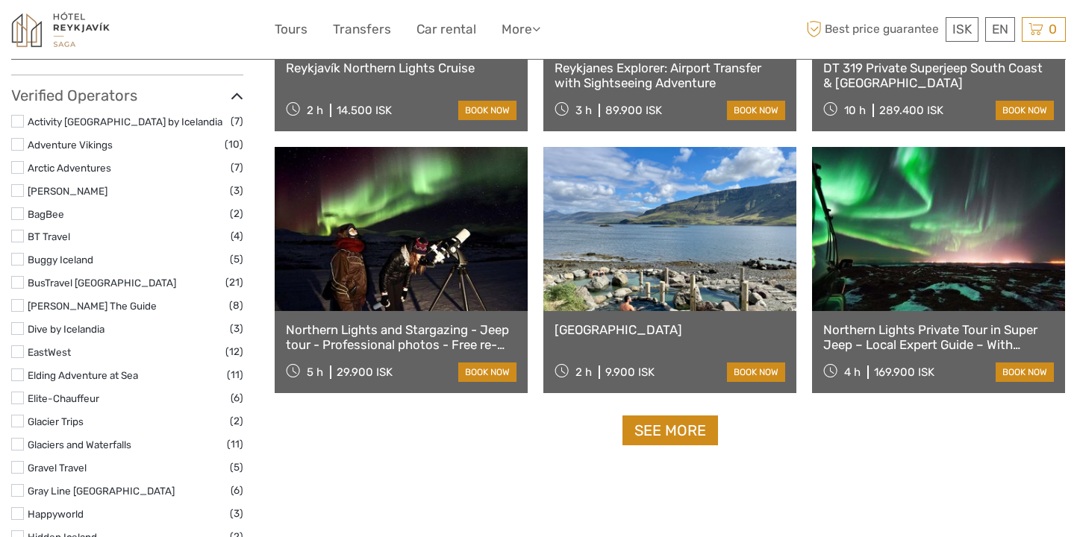
scroll to position [1735, 0]
click at [385, 72] on link "Reykjavík Northern Lights Cruise" at bounding box center [401, 67] width 231 height 15
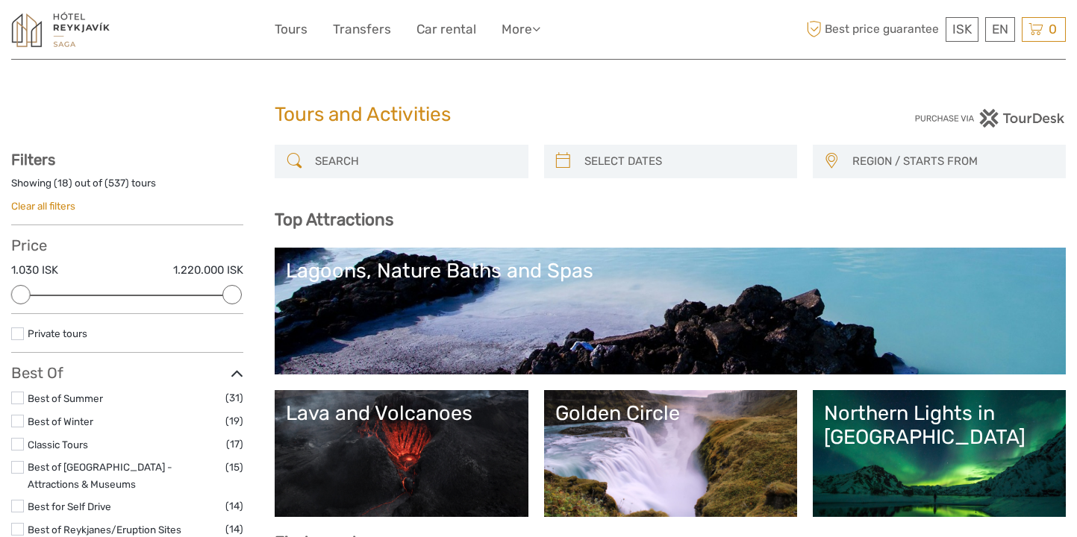
select select
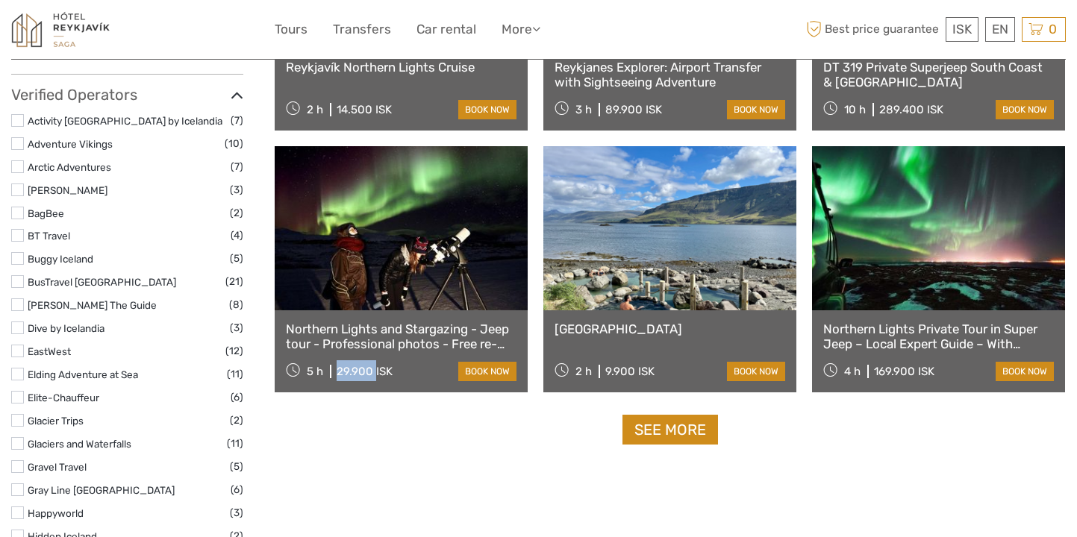
drag, startPoint x: 373, startPoint y: 372, endPoint x: 334, endPoint y: 371, distance: 38.8
click at [334, 371] on div "5 h 29.900 ISK" at bounding box center [339, 371] width 107 height 21
copy div "29.900"
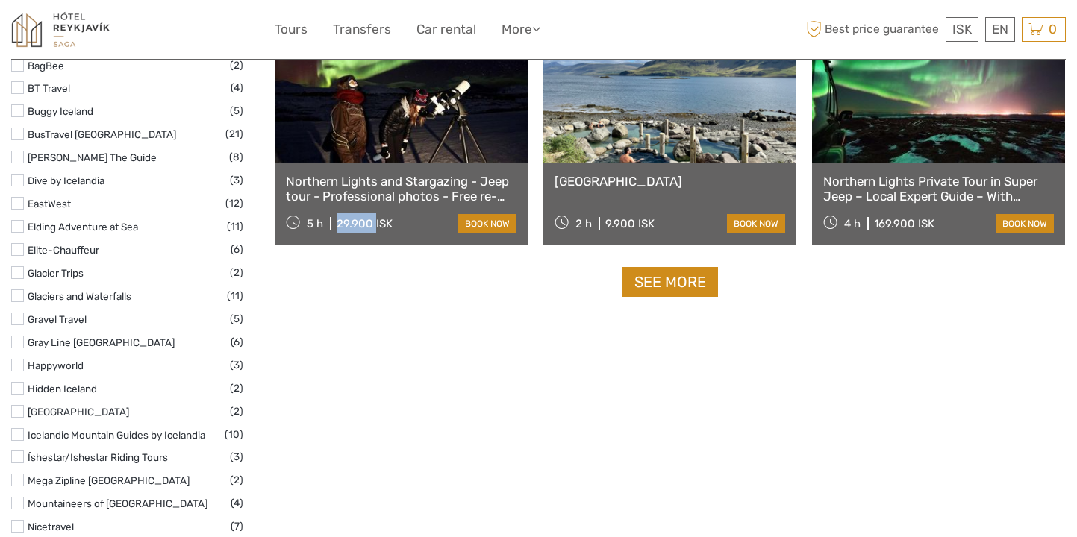
scroll to position [1886, 0]
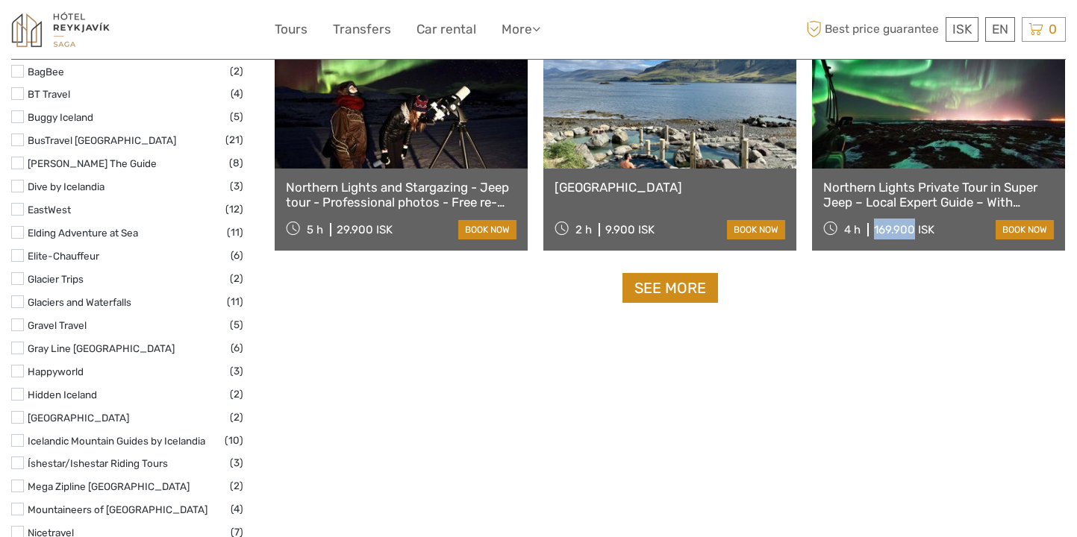
drag, startPoint x: 914, startPoint y: 216, endPoint x: 875, endPoint y: 222, distance: 39.2
click at [875, 222] on div "4 h 169.900 ISK" at bounding box center [878, 229] width 111 height 21
copy div "169.900"
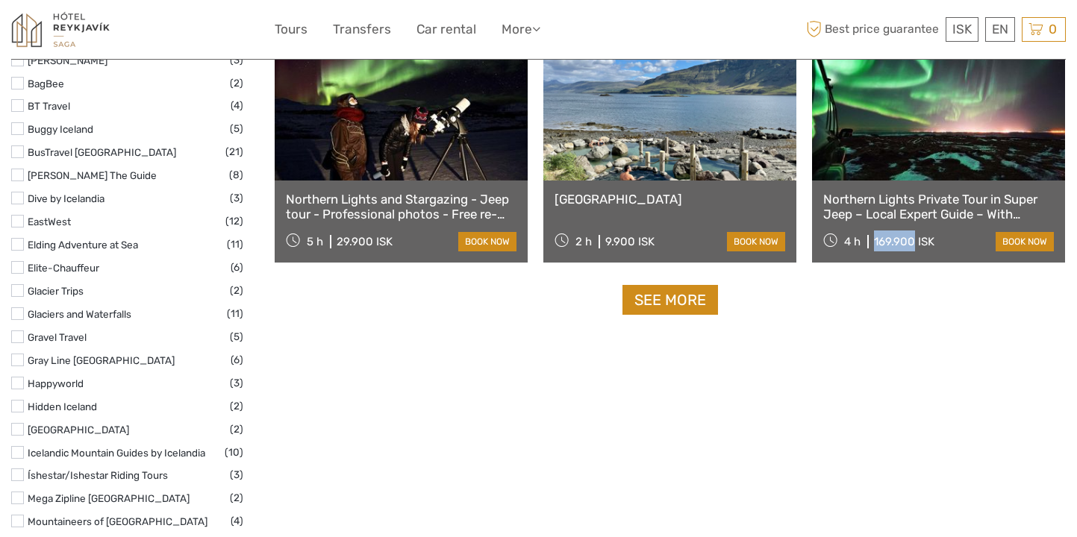
scroll to position [1860, 0]
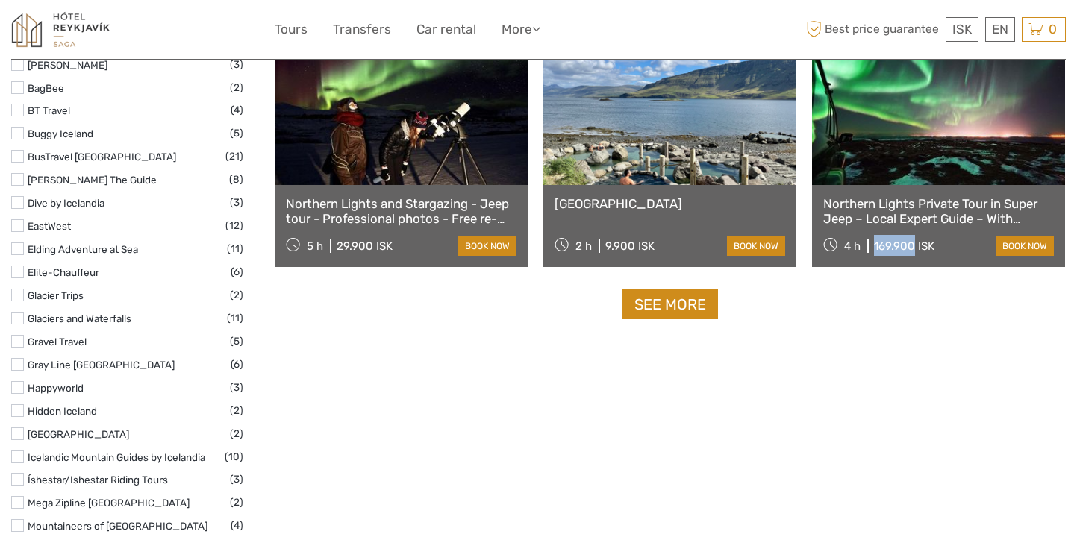
click at [672, 308] on link "See more" at bounding box center [670, 305] width 96 height 31
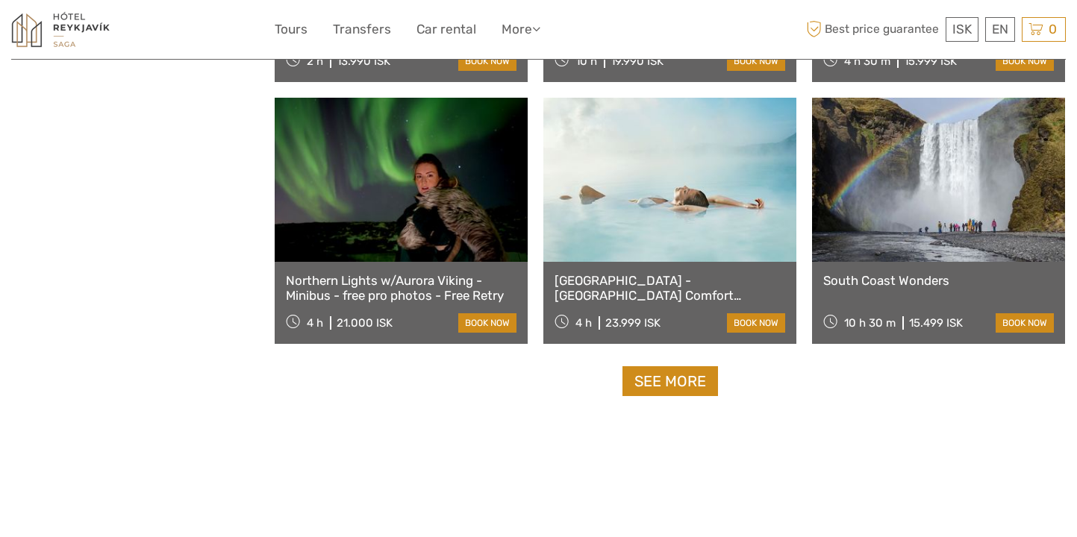
scroll to position [2999, 0]
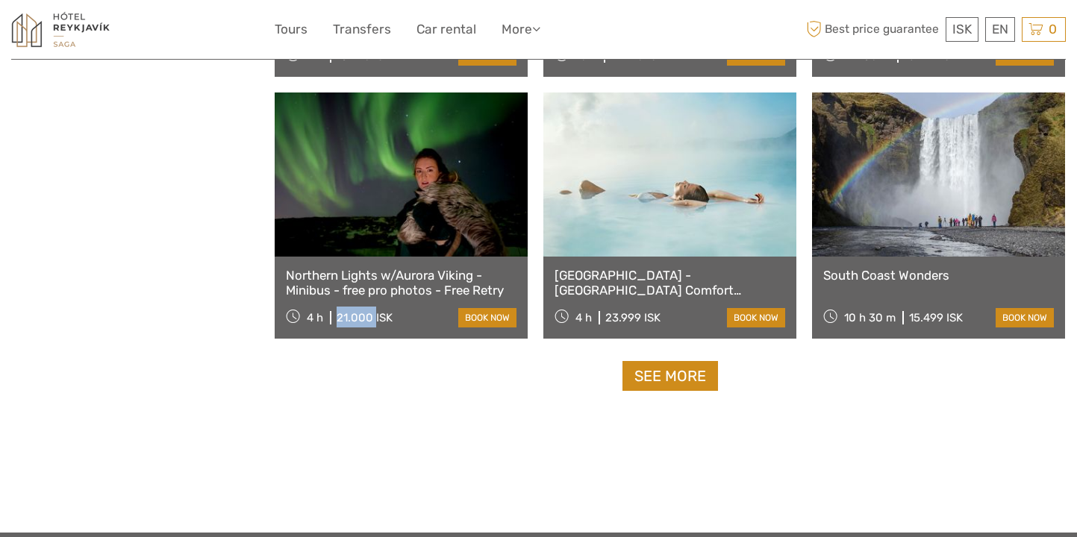
drag, startPoint x: 374, startPoint y: 314, endPoint x: 337, endPoint y: 319, distance: 36.8
click at [337, 319] on div "21.000 ISK" at bounding box center [365, 317] width 56 height 13
copy div "21.000"
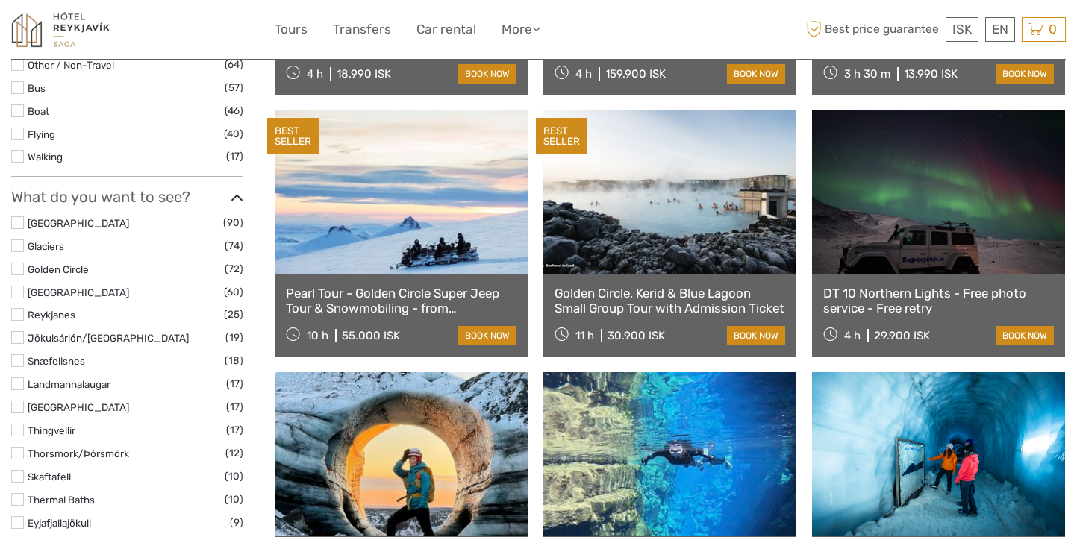
scroll to position [655, 0]
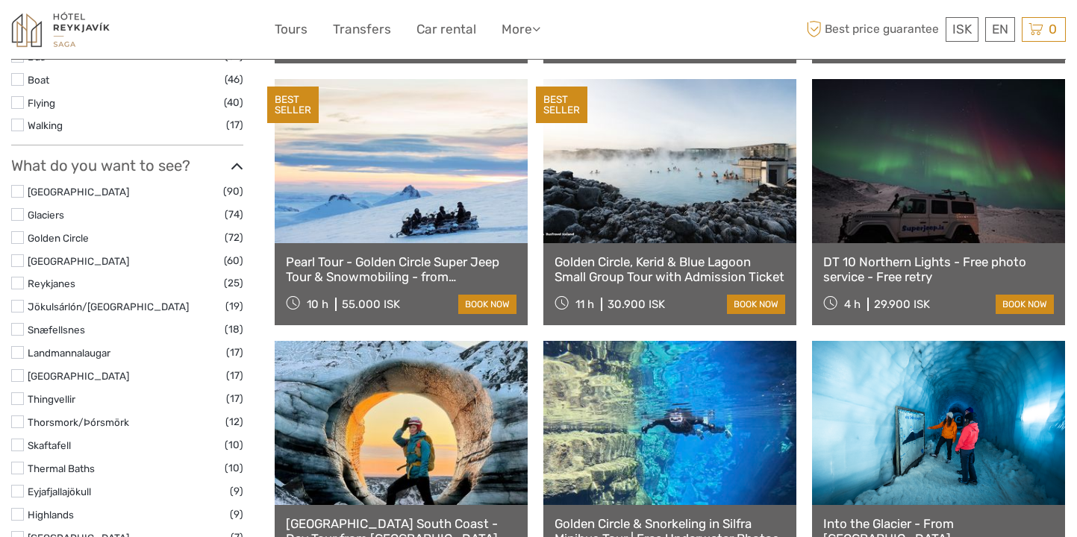
click at [849, 281] on link "DT 10 Northern Lights - Free photo service - Free retry" at bounding box center [938, 270] width 231 height 31
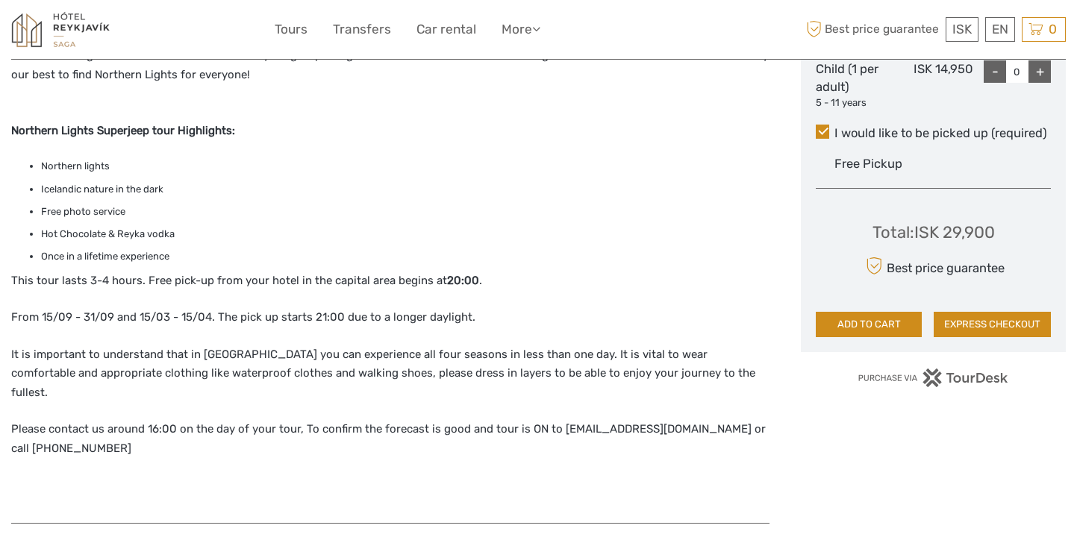
scroll to position [806, 0]
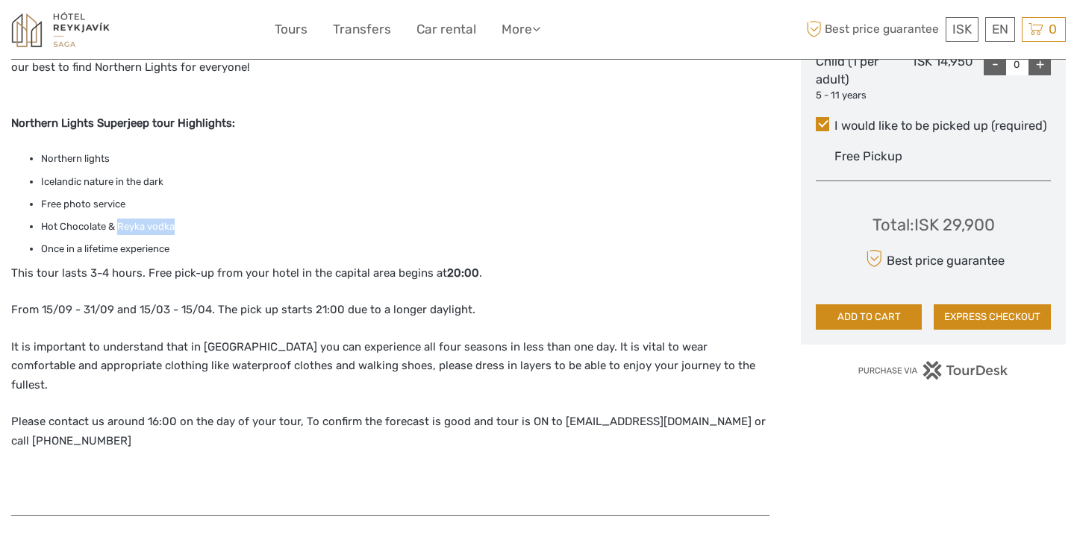
drag, startPoint x: 120, startPoint y: 210, endPoint x: 175, endPoint y: 214, distance: 55.4
click at [175, 219] on li "Hot Chocolate & Reyka vodka" at bounding box center [405, 227] width 728 height 16
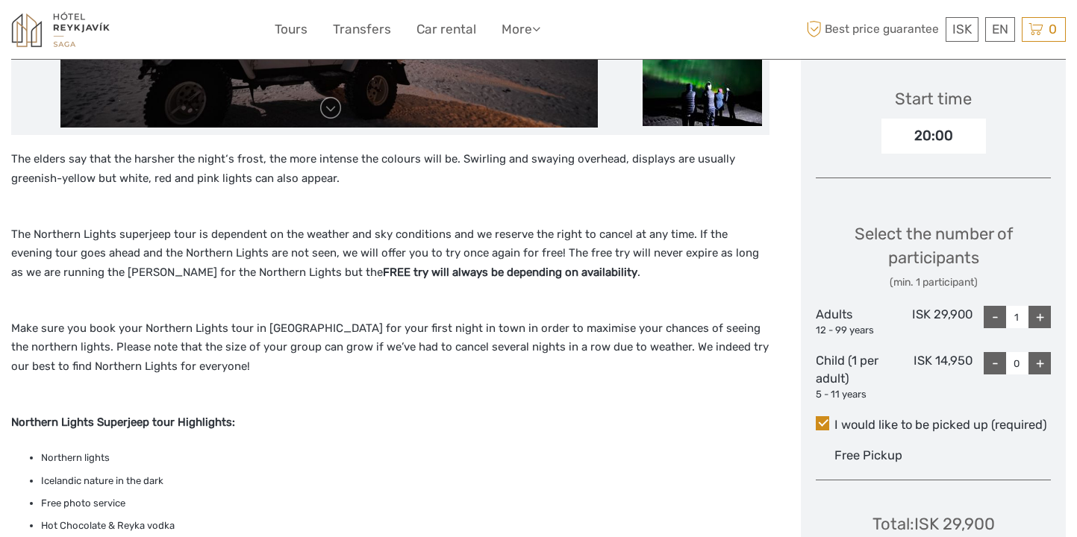
scroll to position [510, 0]
